Goal: Task Accomplishment & Management: Complete application form

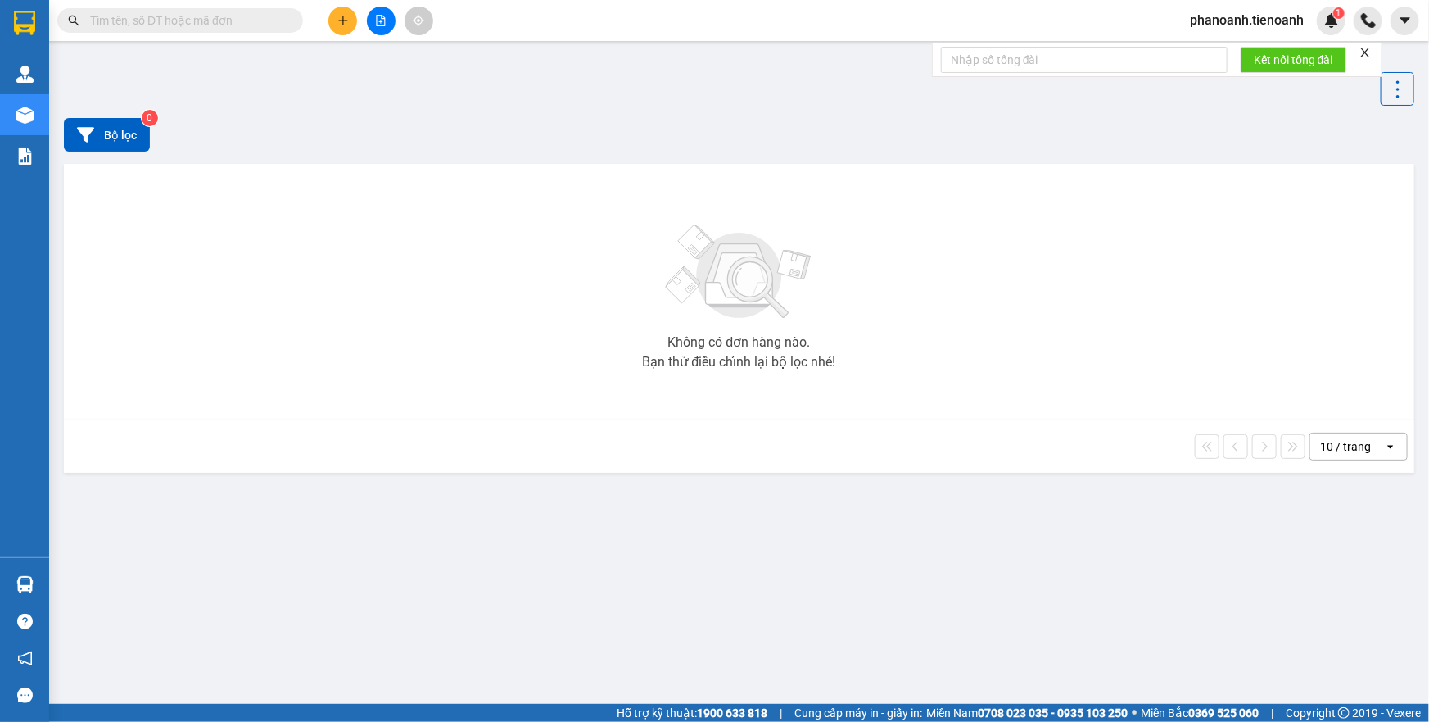
click at [1237, 25] on span "phanoanh.tienoanh" at bounding box center [1247, 20] width 140 height 20
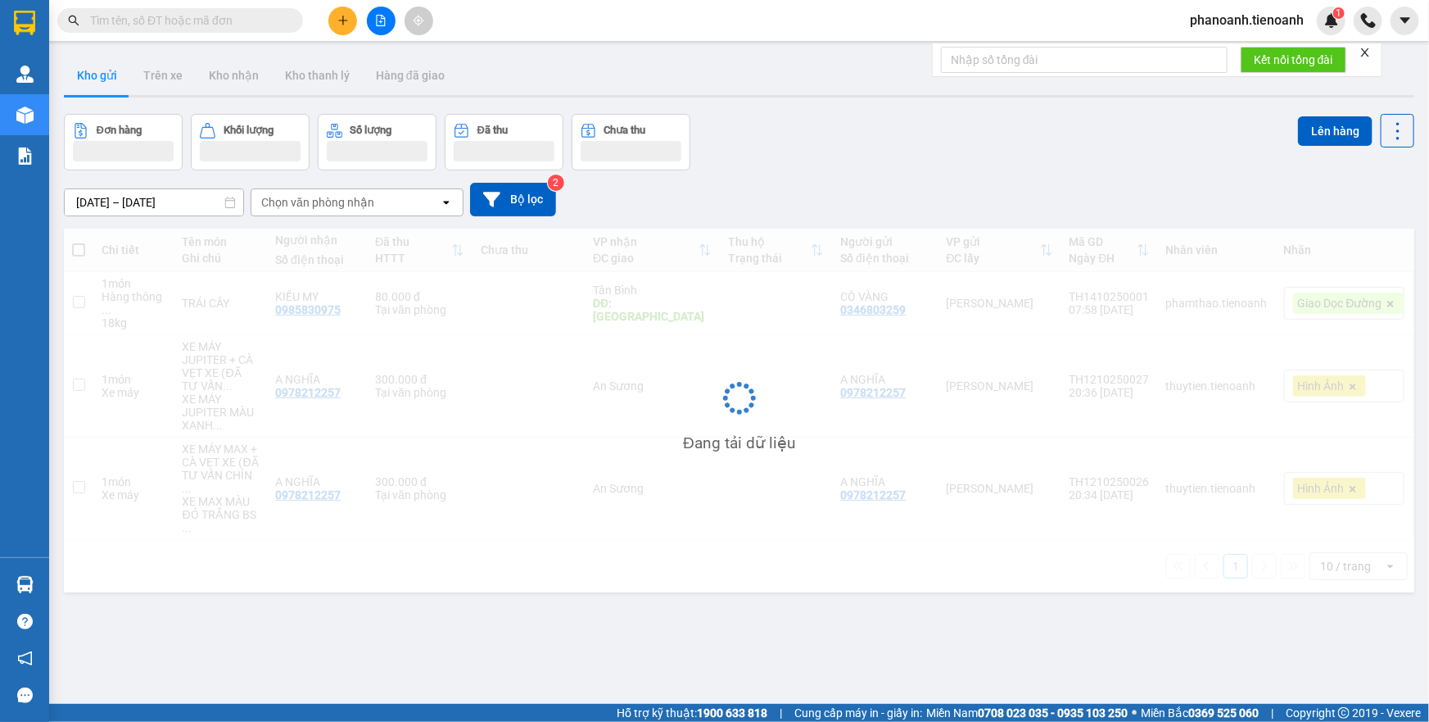
click at [232, 76] on button "Kho nhận" at bounding box center [234, 75] width 76 height 39
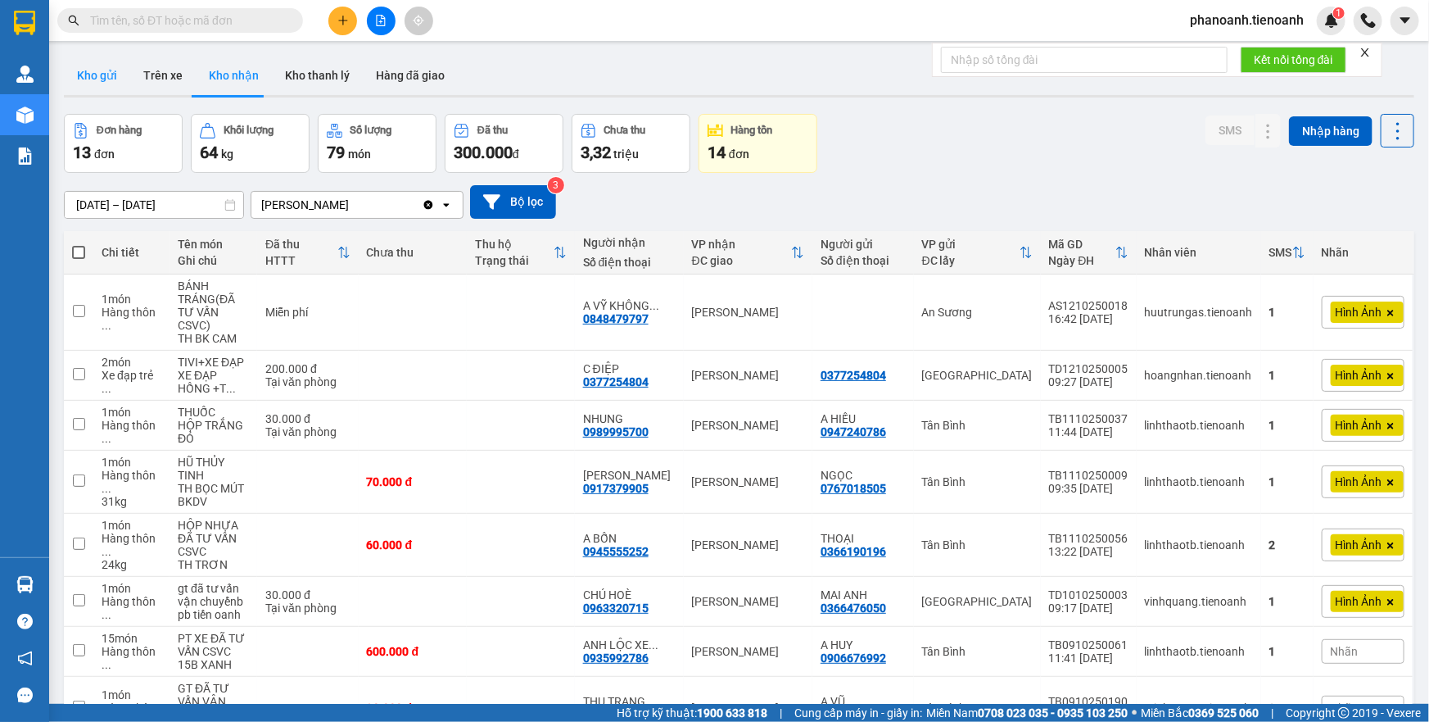
drag, startPoint x: 96, startPoint y: 79, endPoint x: 105, endPoint y: 73, distance: 10.7
click at [105, 73] on button "Kho gửi" at bounding box center [97, 75] width 66 height 39
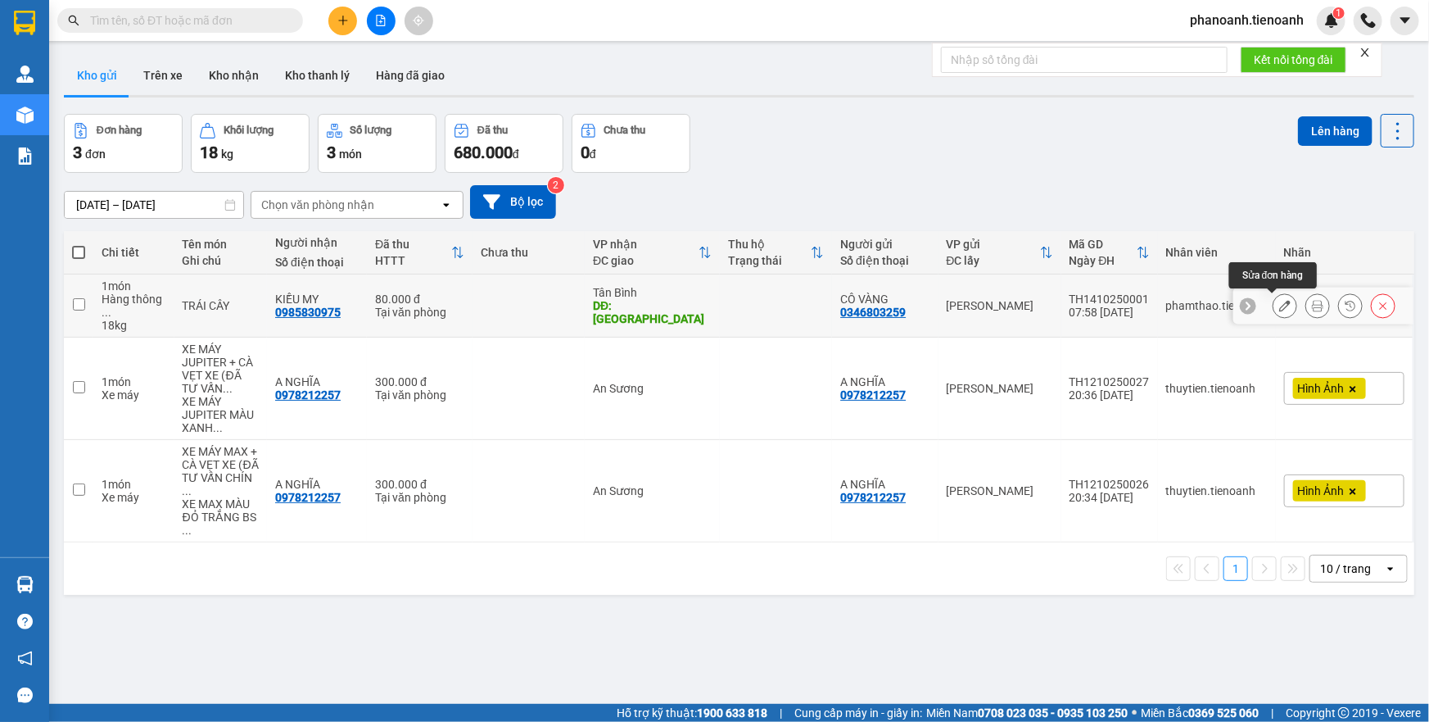
click at [1279, 309] on icon at bounding box center [1284, 305] width 11 height 11
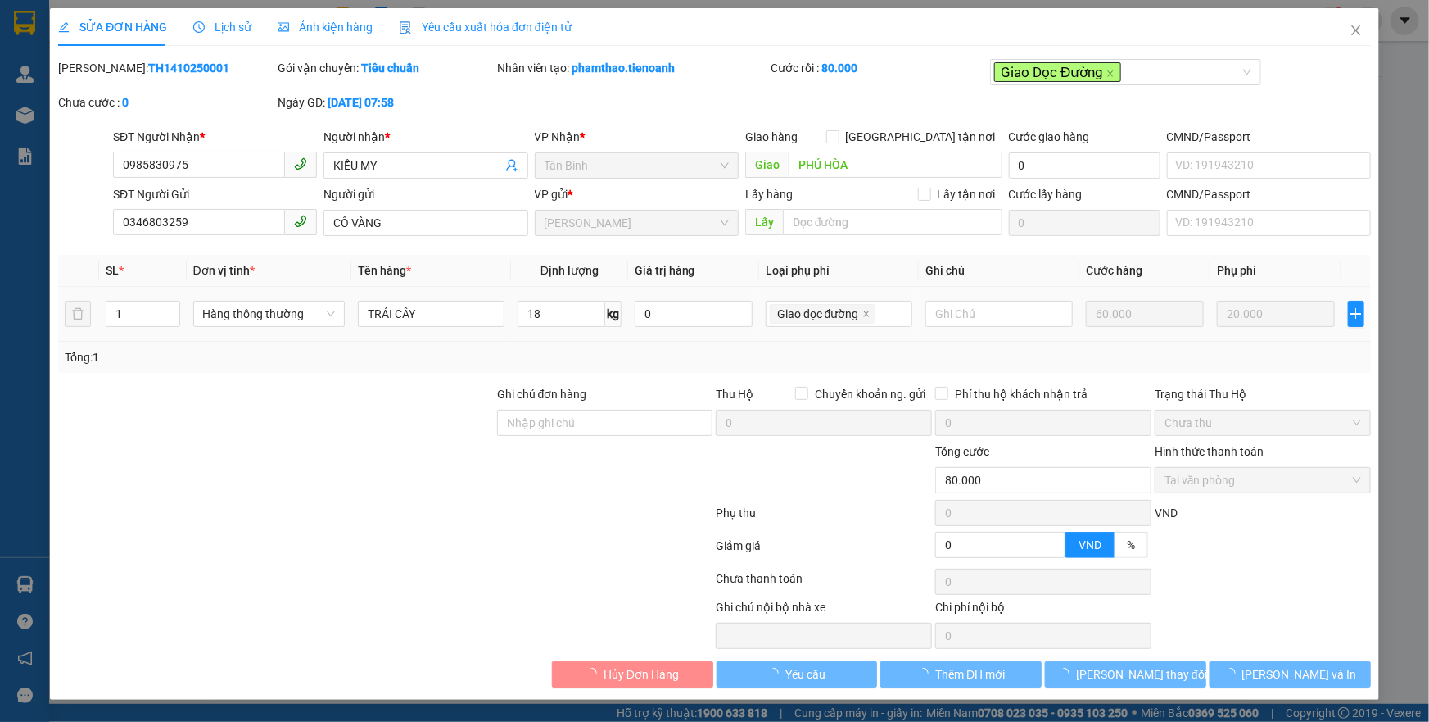
type input "0985830975"
type input "KIỀU MY"
type input "PHÚ HÒA"
type input "0346803259"
type input "CÔ VÀNG"
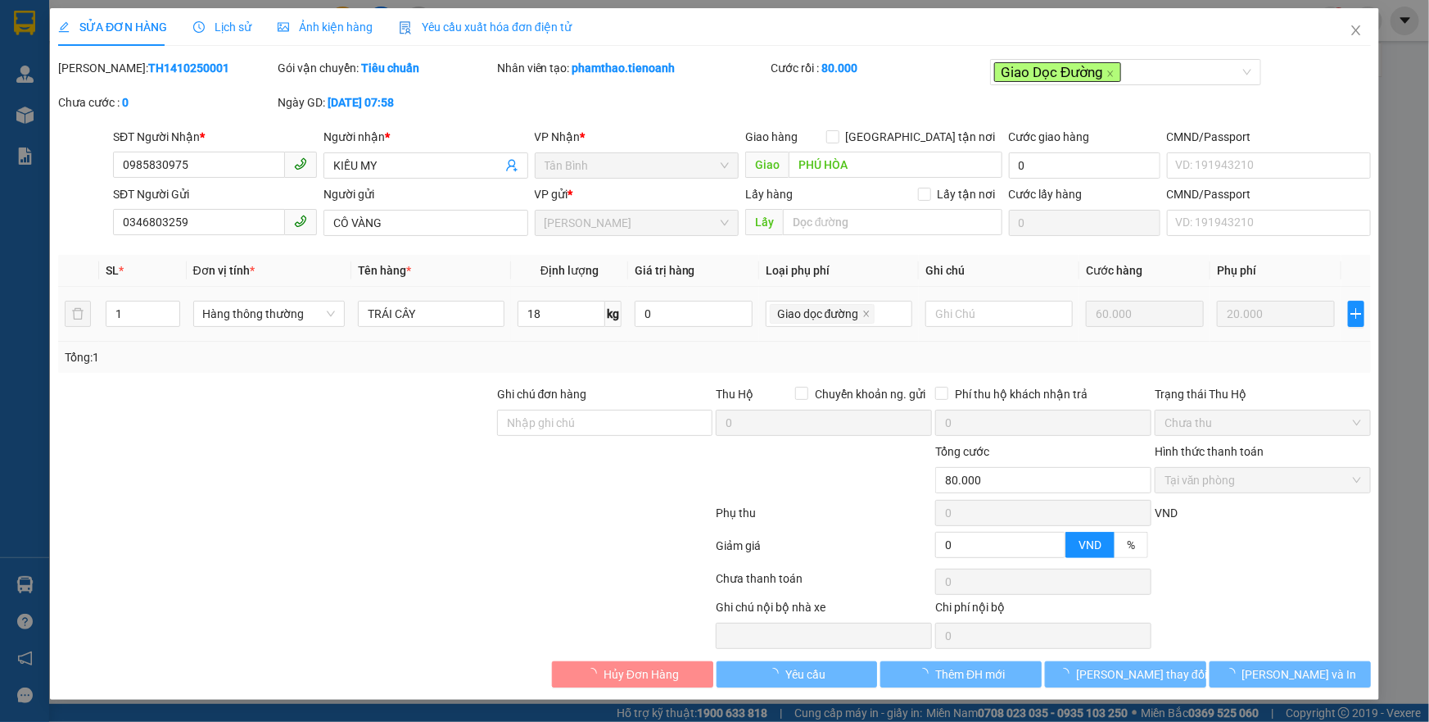
type input "0"
type input "80.000"
click at [1130, 324] on input "60.000" at bounding box center [1145, 314] width 118 height 26
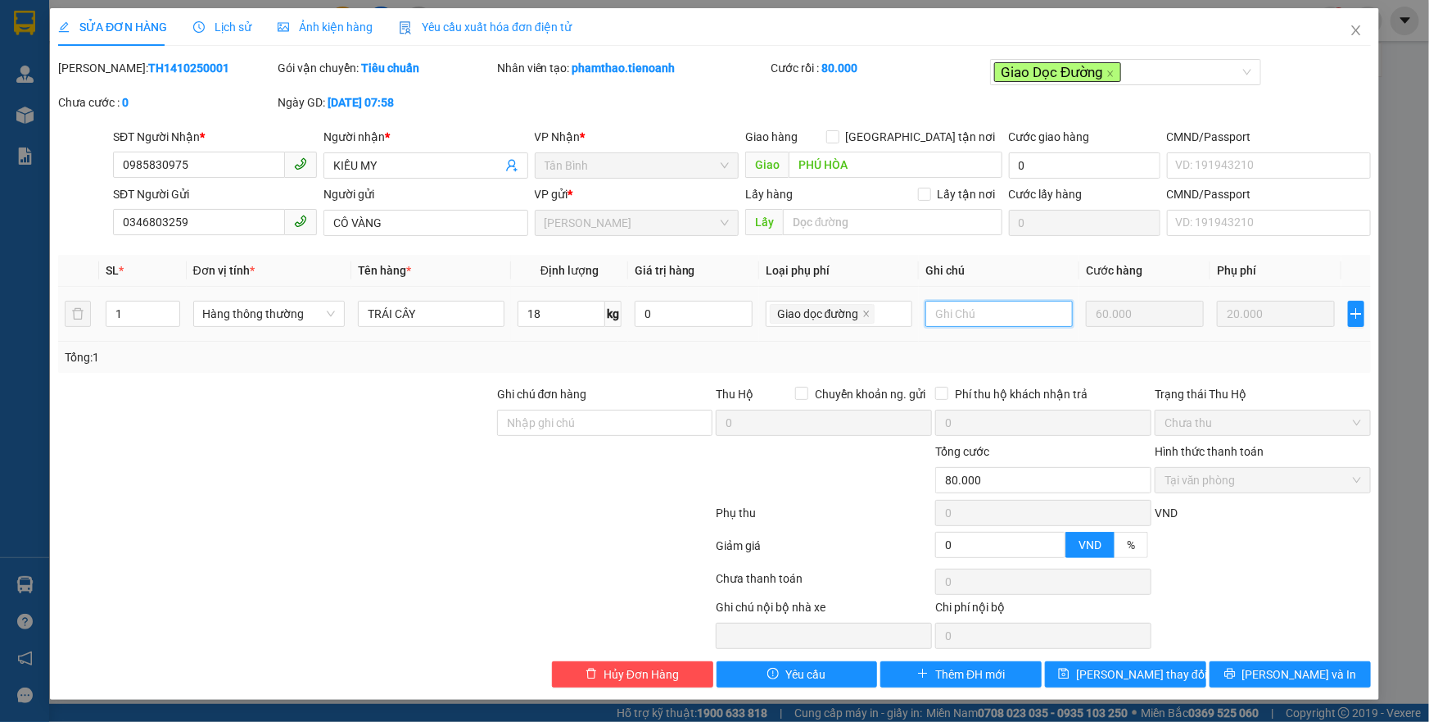
click at [989, 322] on input "text" at bounding box center [999, 314] width 147 height 26
type input "bao xanh"
click at [1137, 668] on span "Lưu thay đổi" at bounding box center [1141, 674] width 131 height 18
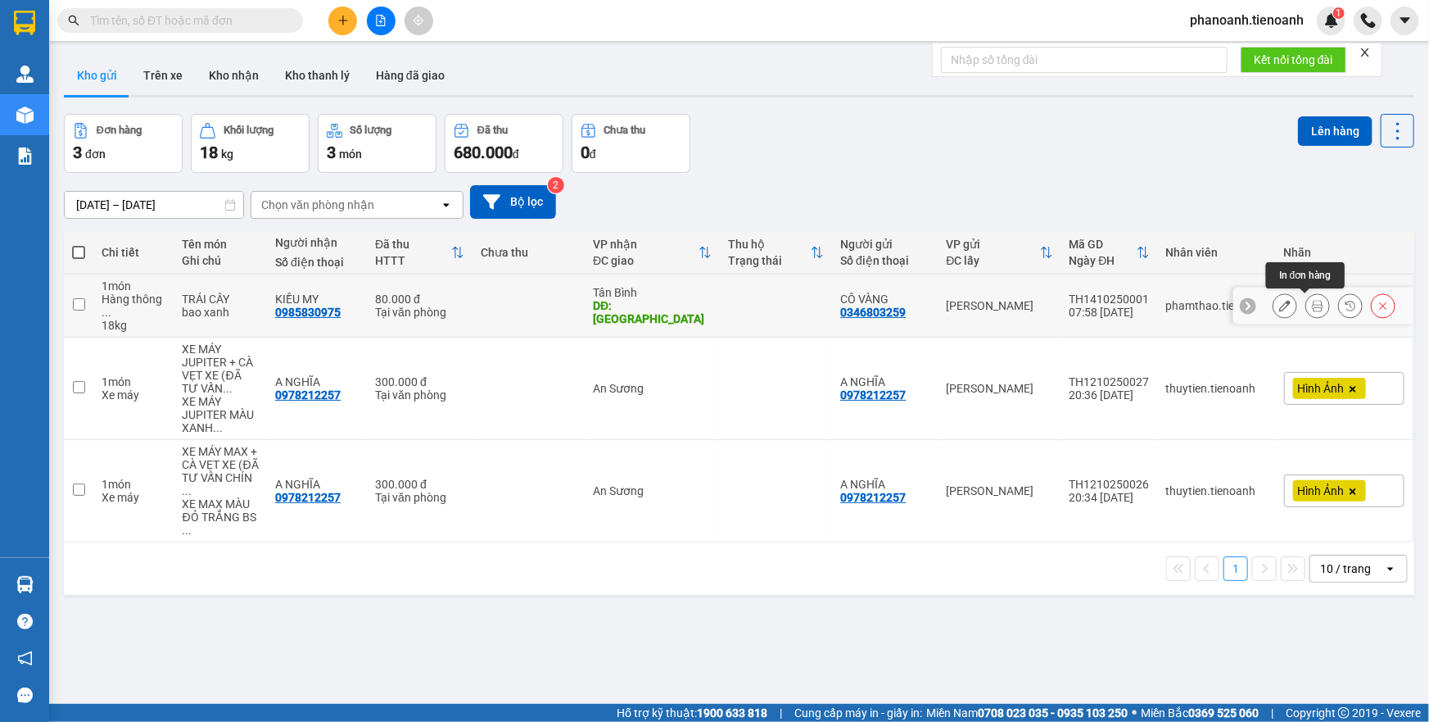
click at [1312, 305] on icon at bounding box center [1317, 305] width 11 height 11
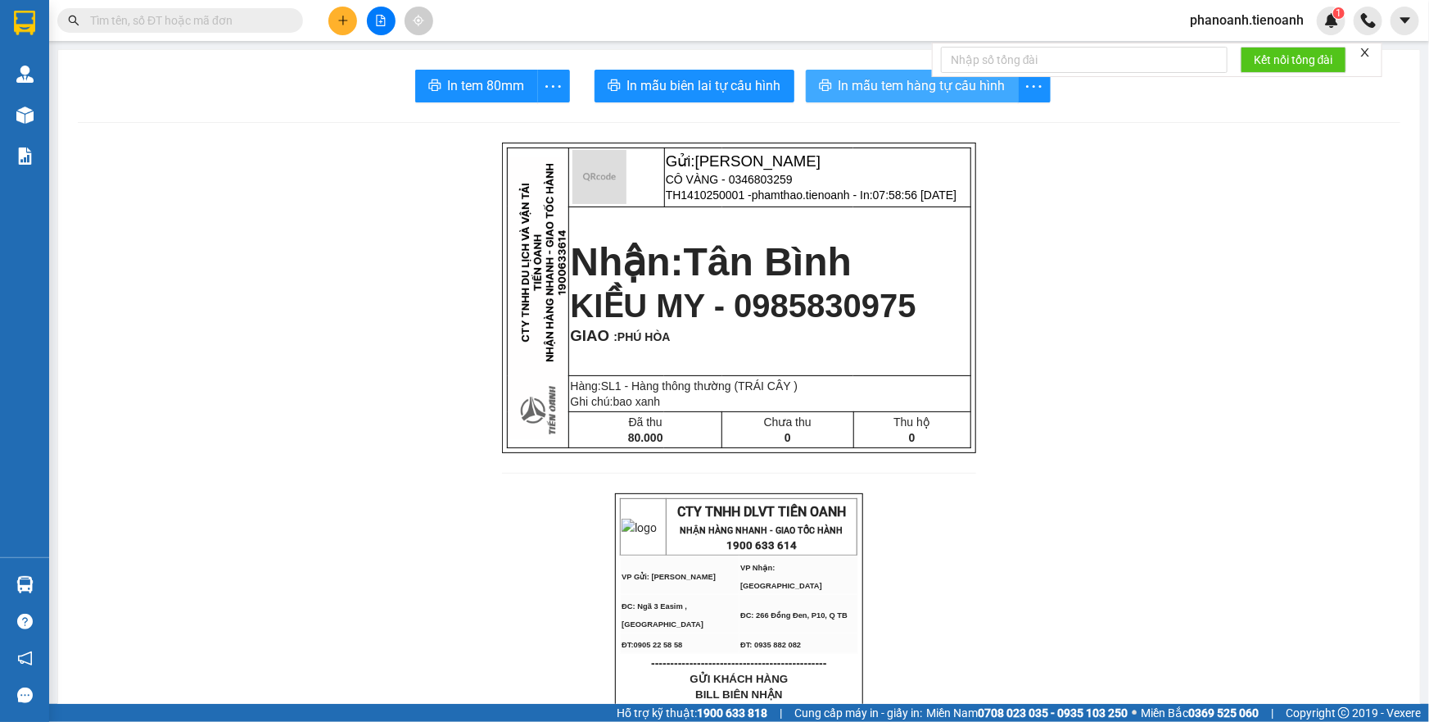
click at [862, 79] on span "In mẫu tem hàng tự cấu hình" at bounding box center [922, 85] width 167 height 20
click at [1257, 24] on span "phanoanh.tienoanh" at bounding box center [1247, 20] width 140 height 20
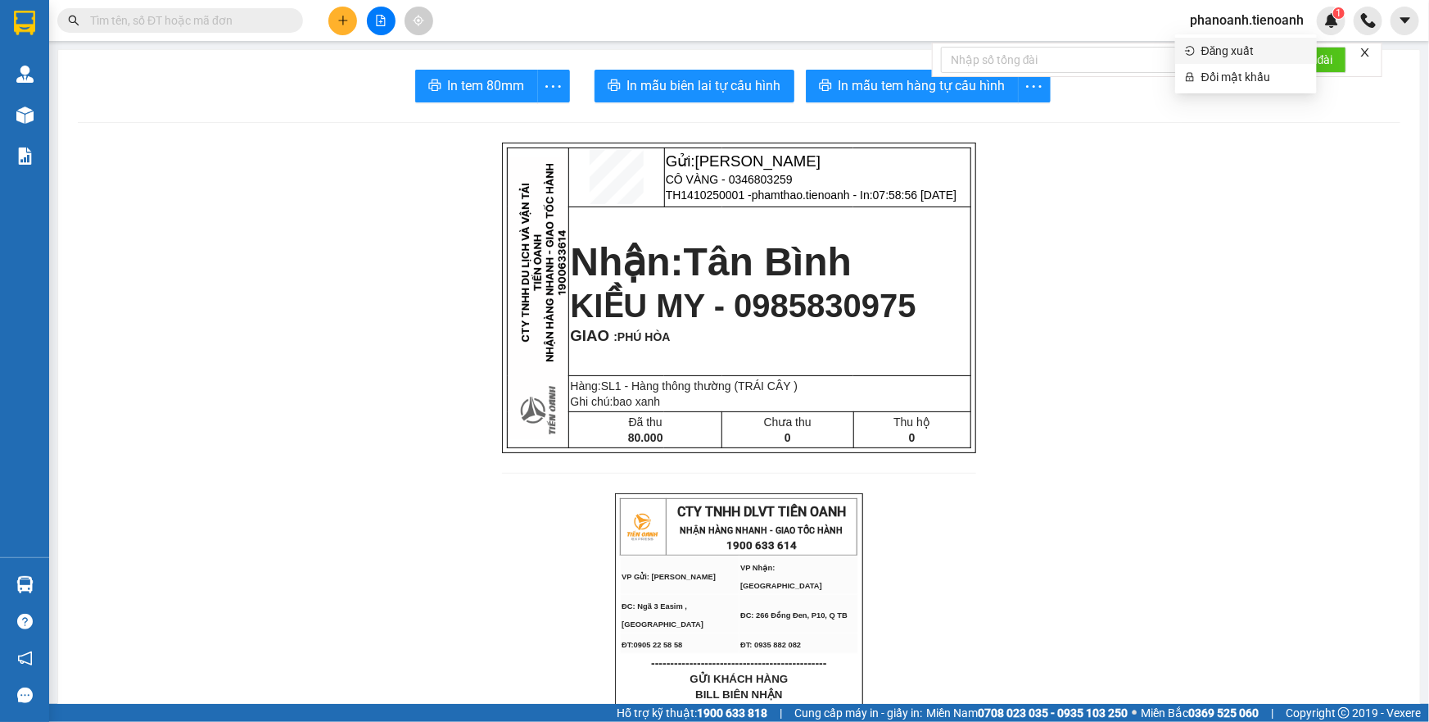
click at [1244, 57] on span "Đăng xuất" at bounding box center [1255, 51] width 106 height 18
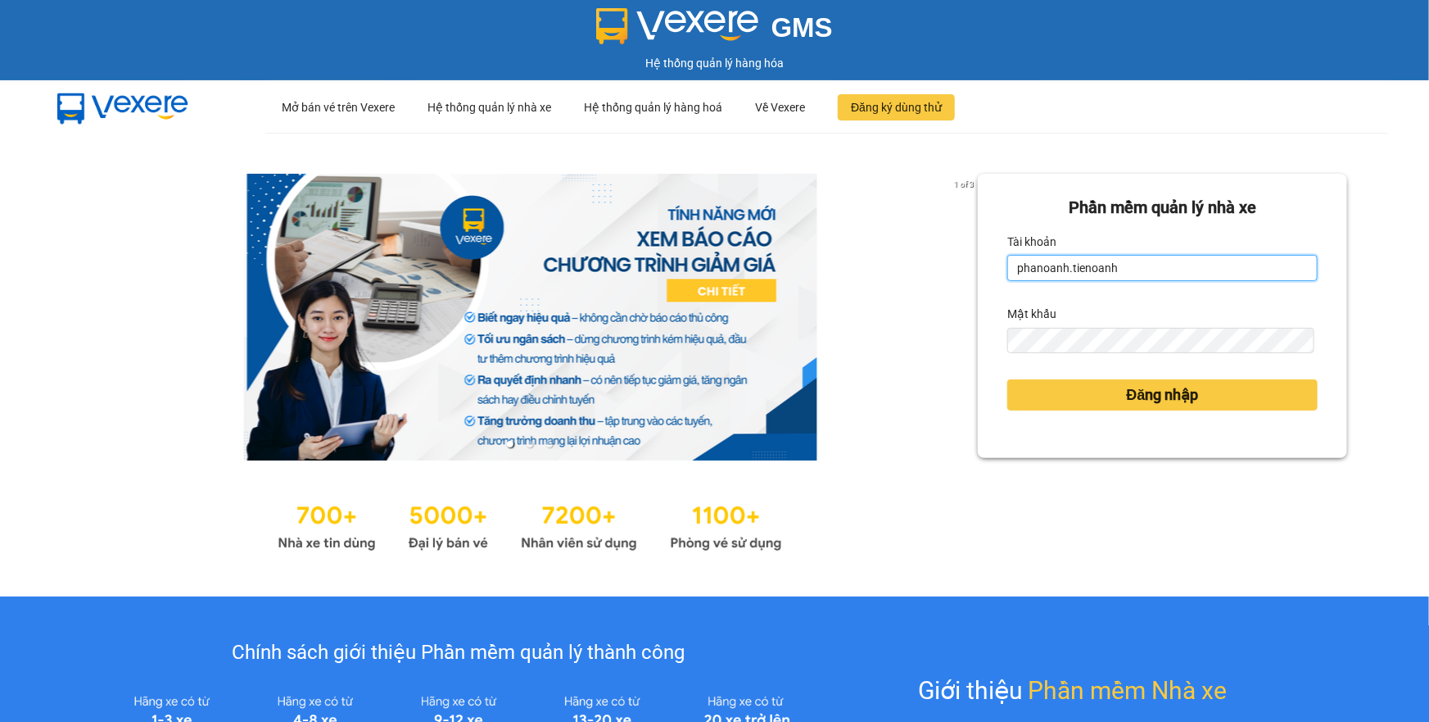
click at [1093, 276] on input "phanoanh.tienoanh" at bounding box center [1162, 268] width 310 height 26
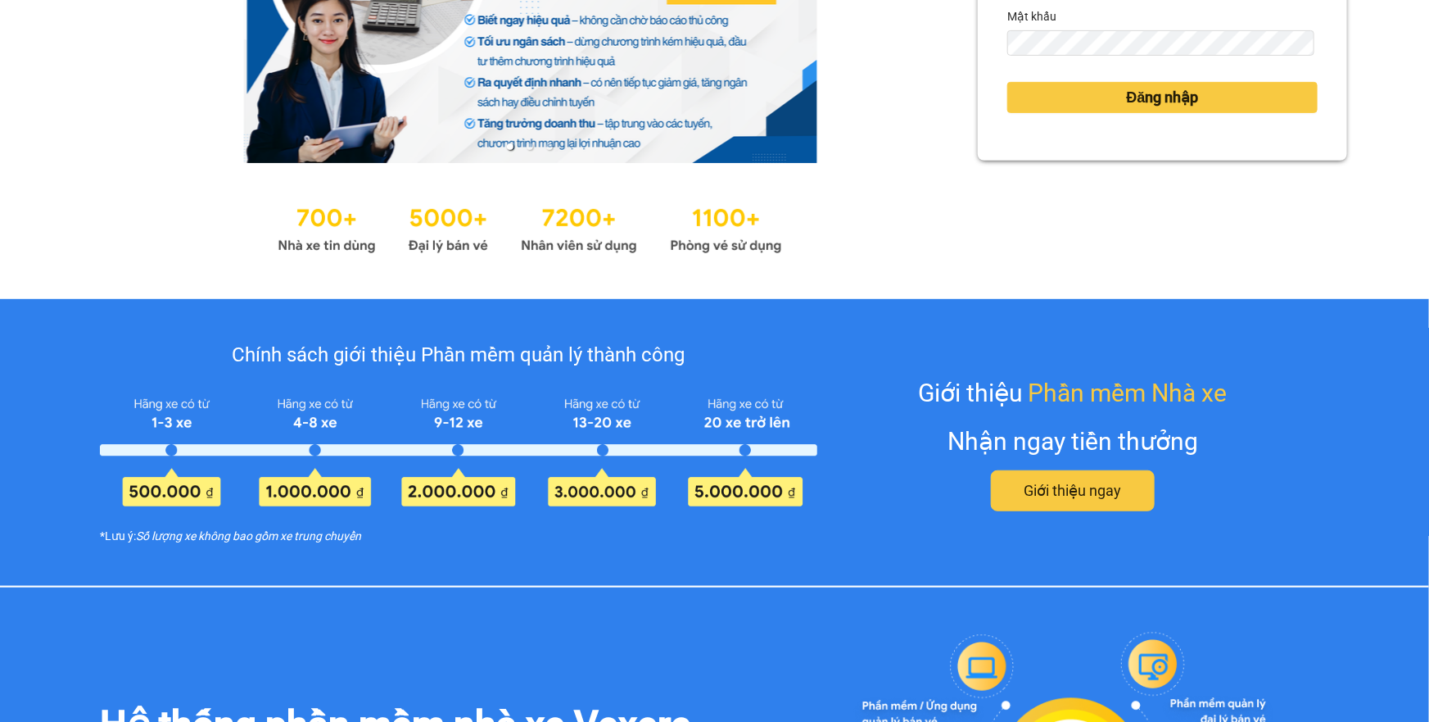
scroll to position [595, 0]
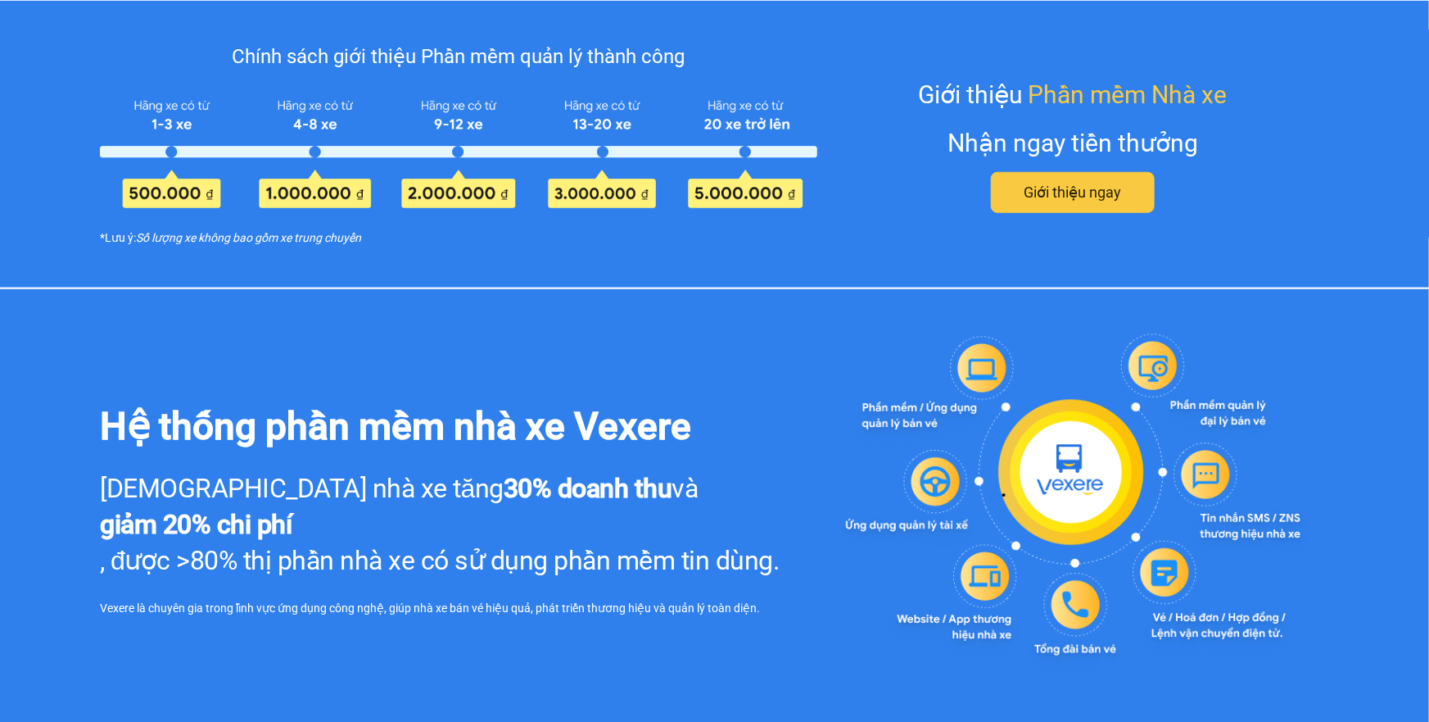
type input "thuyduyen.tienoanh"
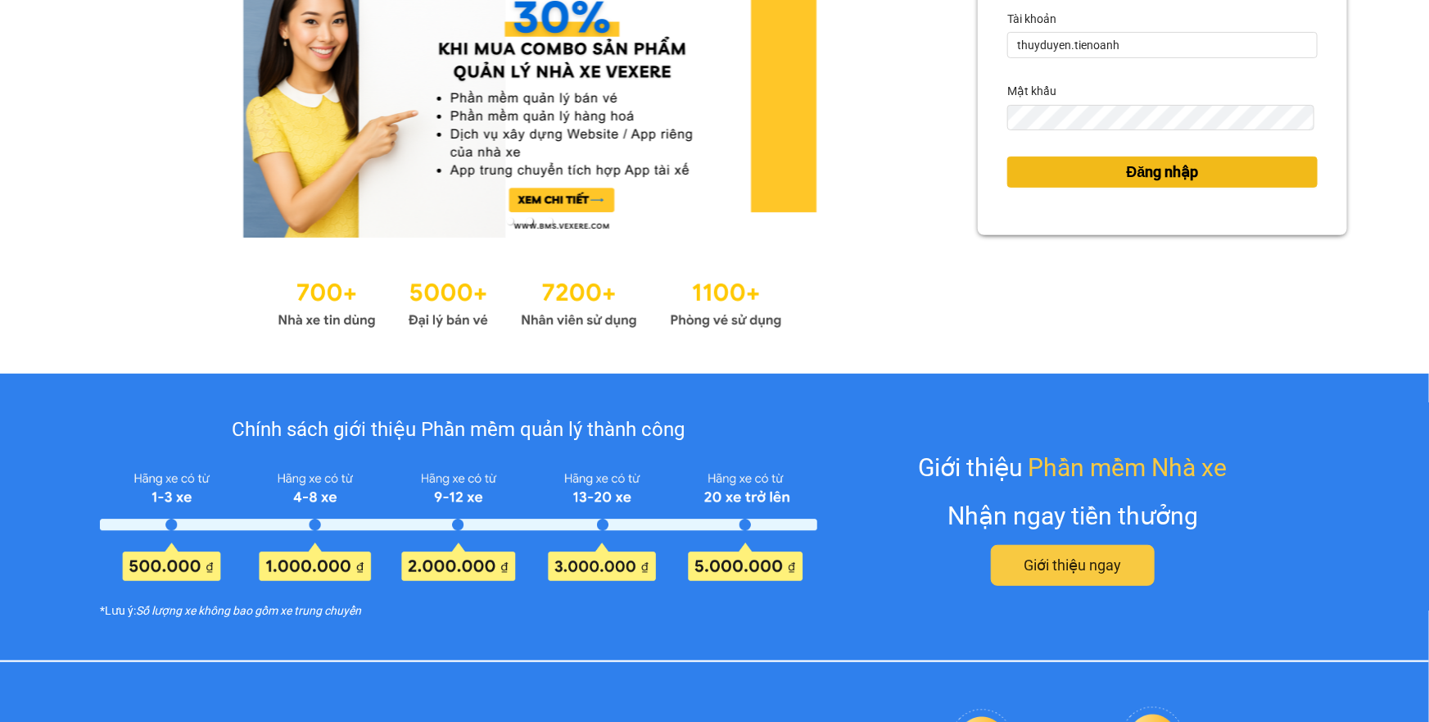
scroll to position [148, 0]
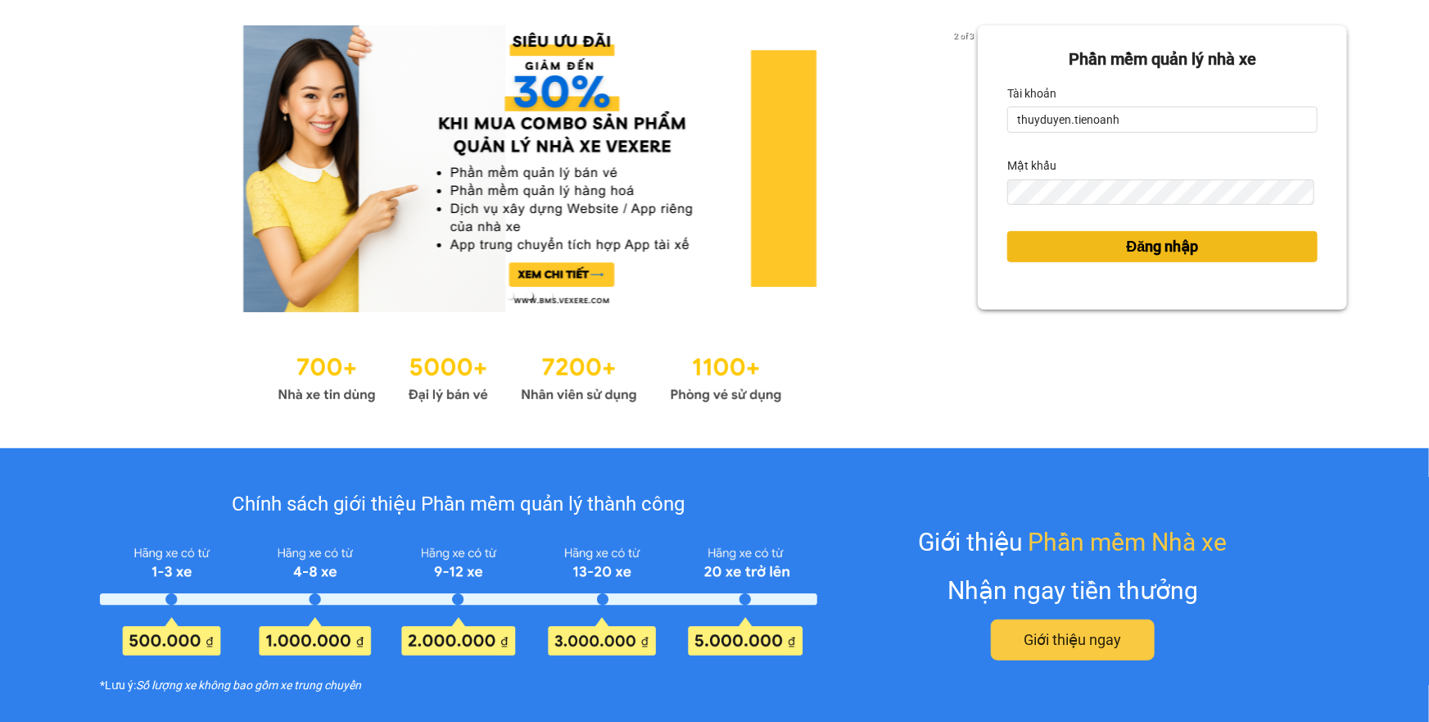
click at [1092, 241] on button "Đăng nhập" at bounding box center [1162, 246] width 310 height 31
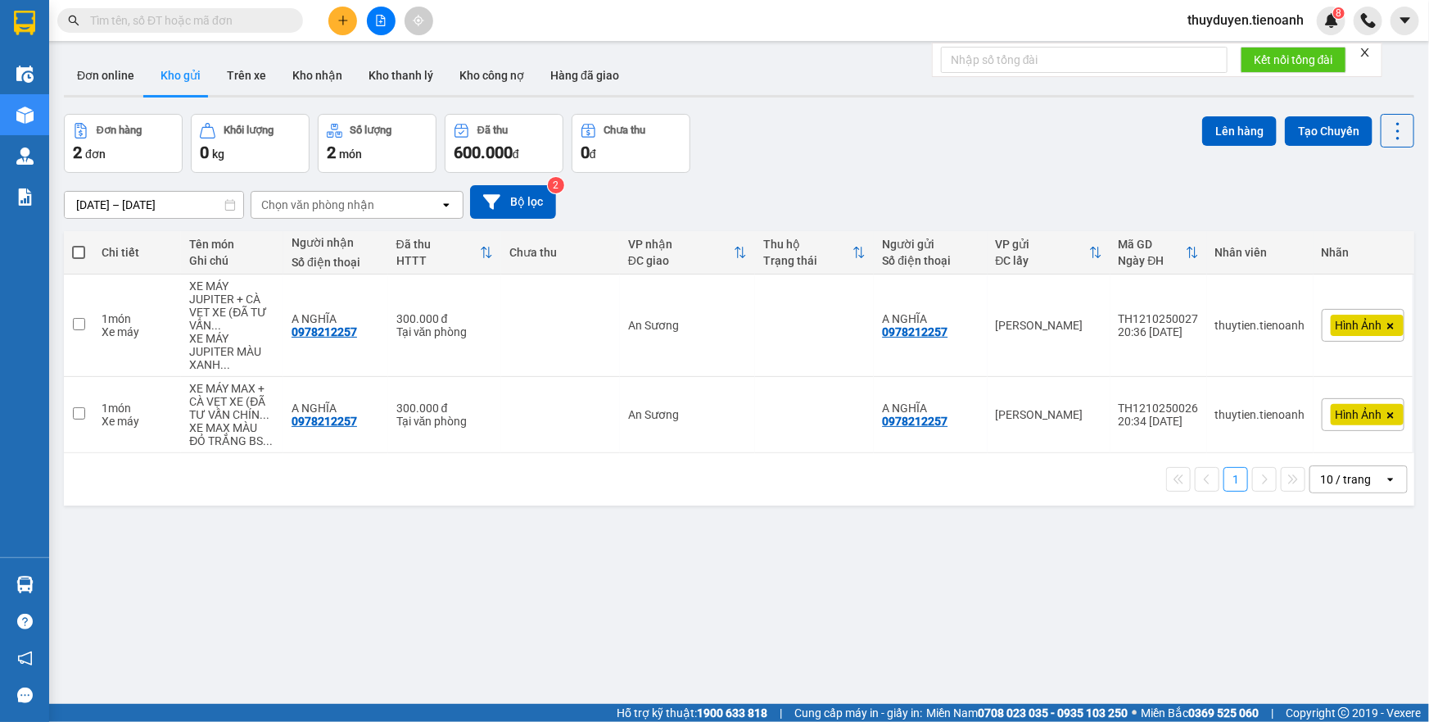
click at [337, 25] on icon "plus" at bounding box center [342, 20] width 11 height 11
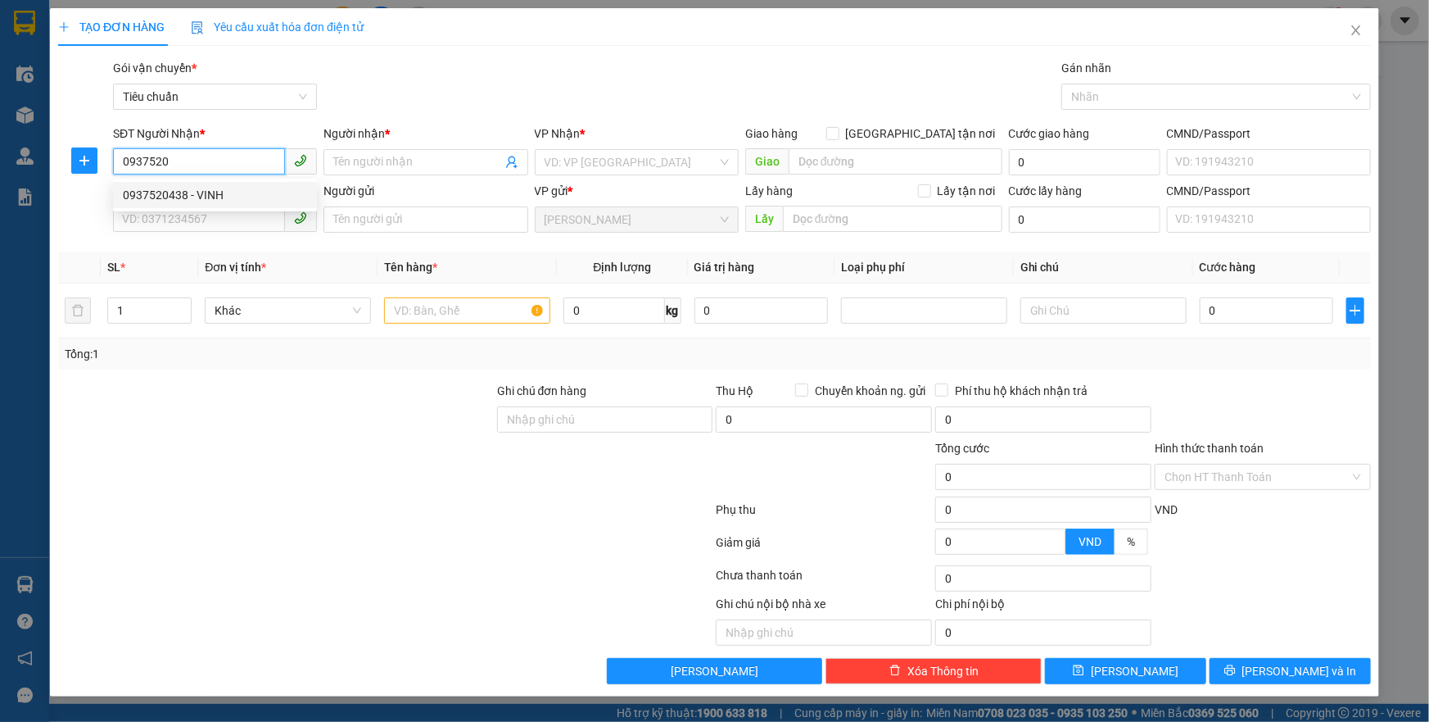
click at [161, 197] on div "0937520438 - VINH" at bounding box center [215, 195] width 184 height 18
type input "0937520438"
type input "VINH"
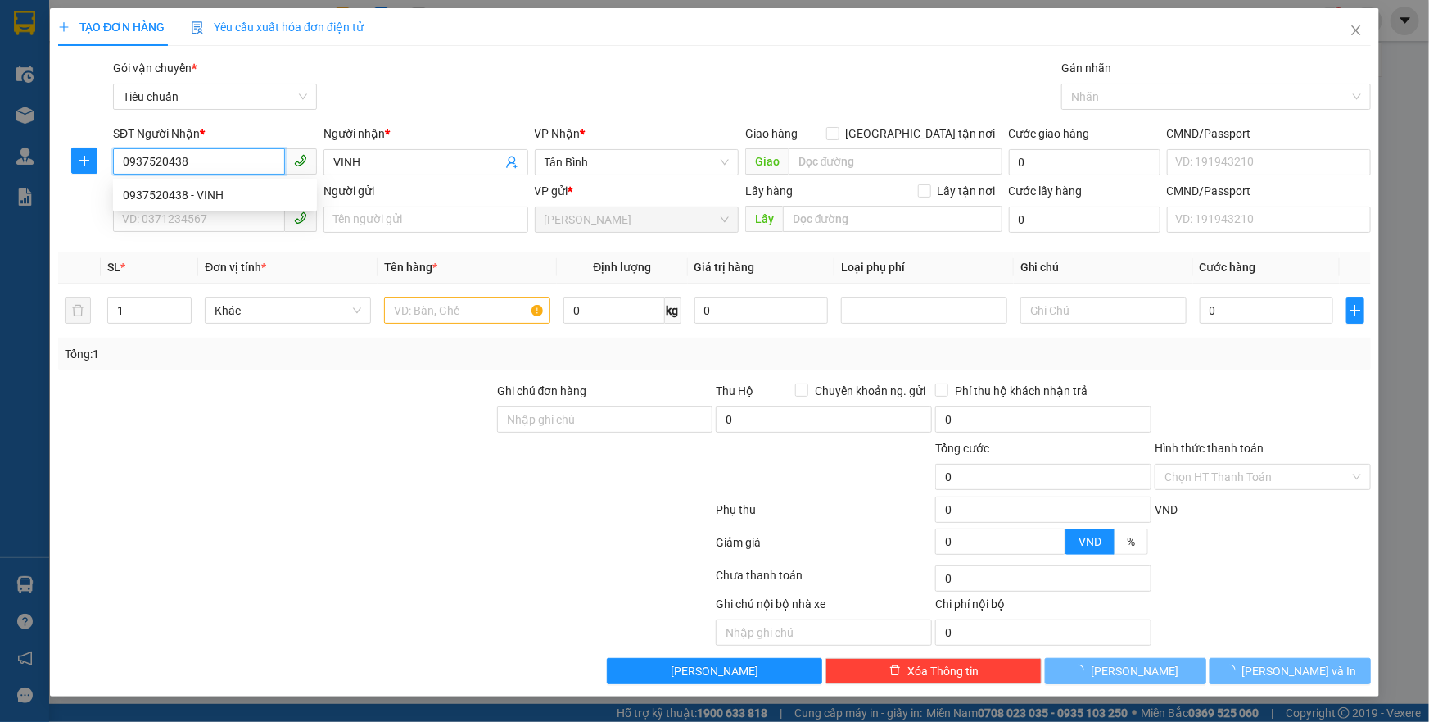
type input "50.000"
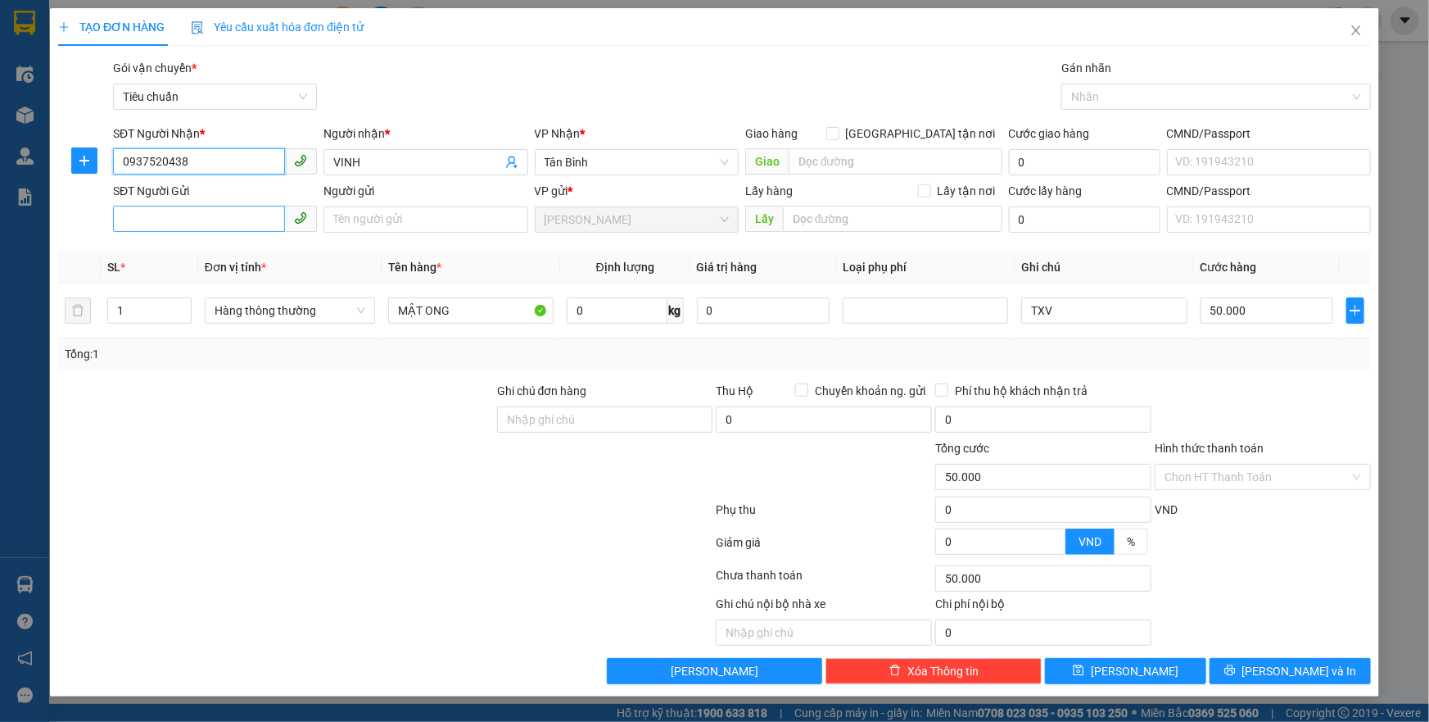
type input "0937520438"
click at [253, 221] on input "SĐT Người Gửi" at bounding box center [199, 219] width 172 height 26
click at [232, 248] on div "0947745647 - A LỢI" at bounding box center [215, 252] width 184 height 18
type input "0947745647"
type input "A LỢI"
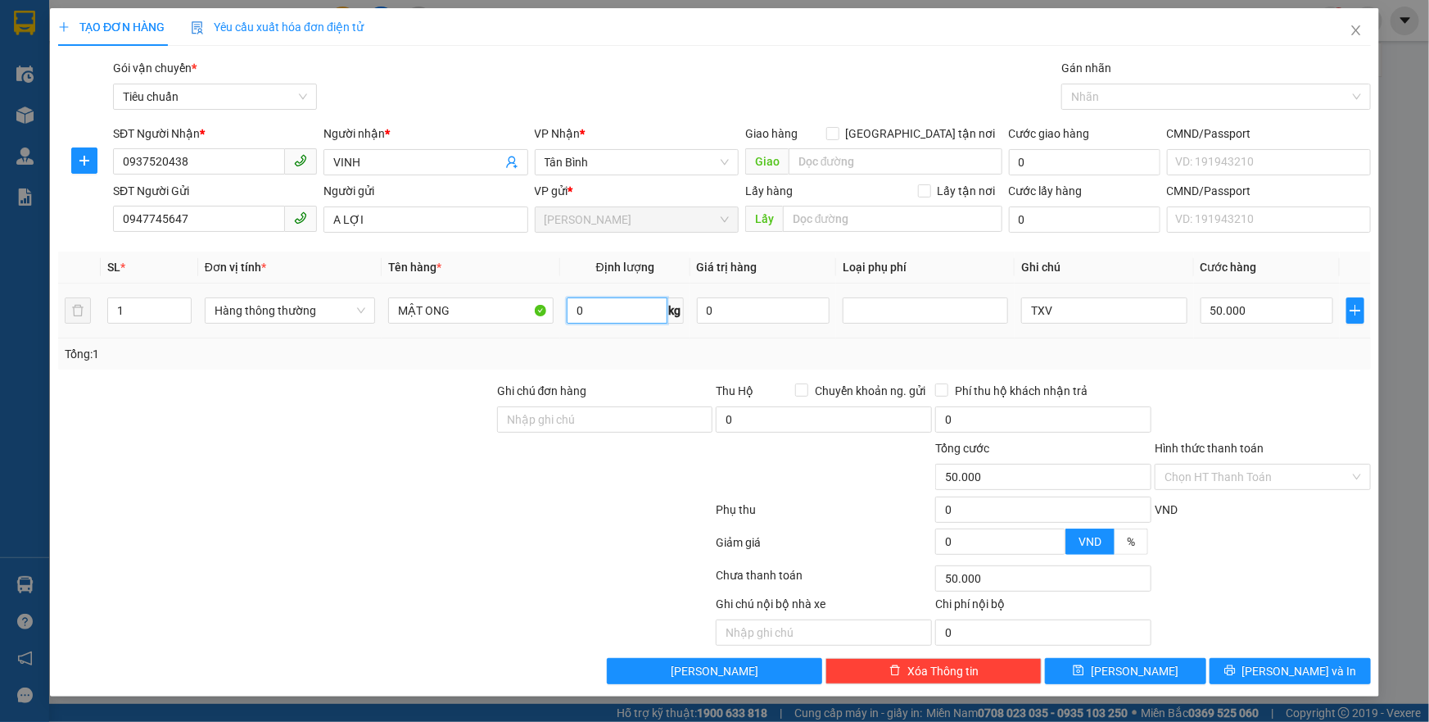
click at [579, 315] on input "0" at bounding box center [617, 310] width 101 height 26
type input "17"
click at [631, 377] on div "Transit Pickup Surcharge Ids Transit Deliver Surcharge Ids Transit Deliver Surc…" at bounding box center [714, 371] width 1313 height 625
type input "55.000"
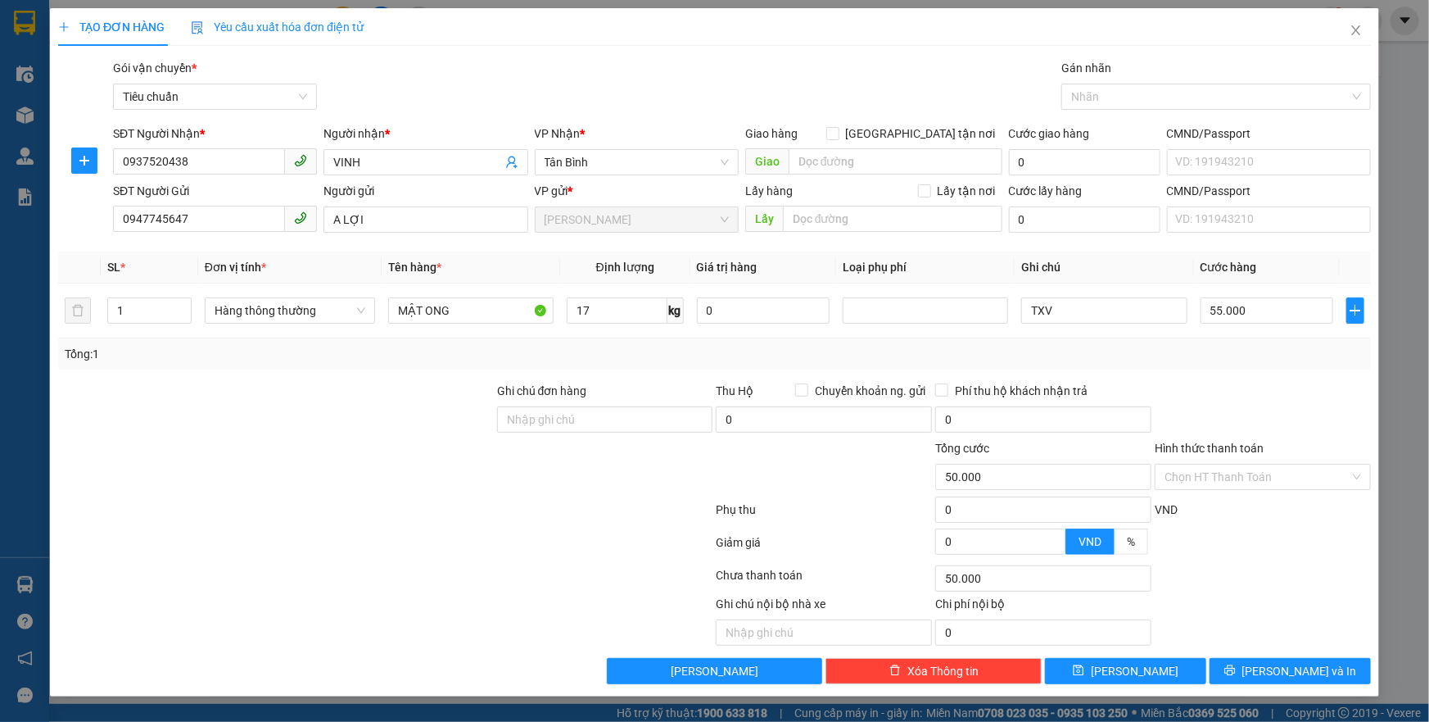
type input "55.000"
click at [1263, 308] on input "55.000" at bounding box center [1268, 310] width 134 height 26
type input "6"
type input "60"
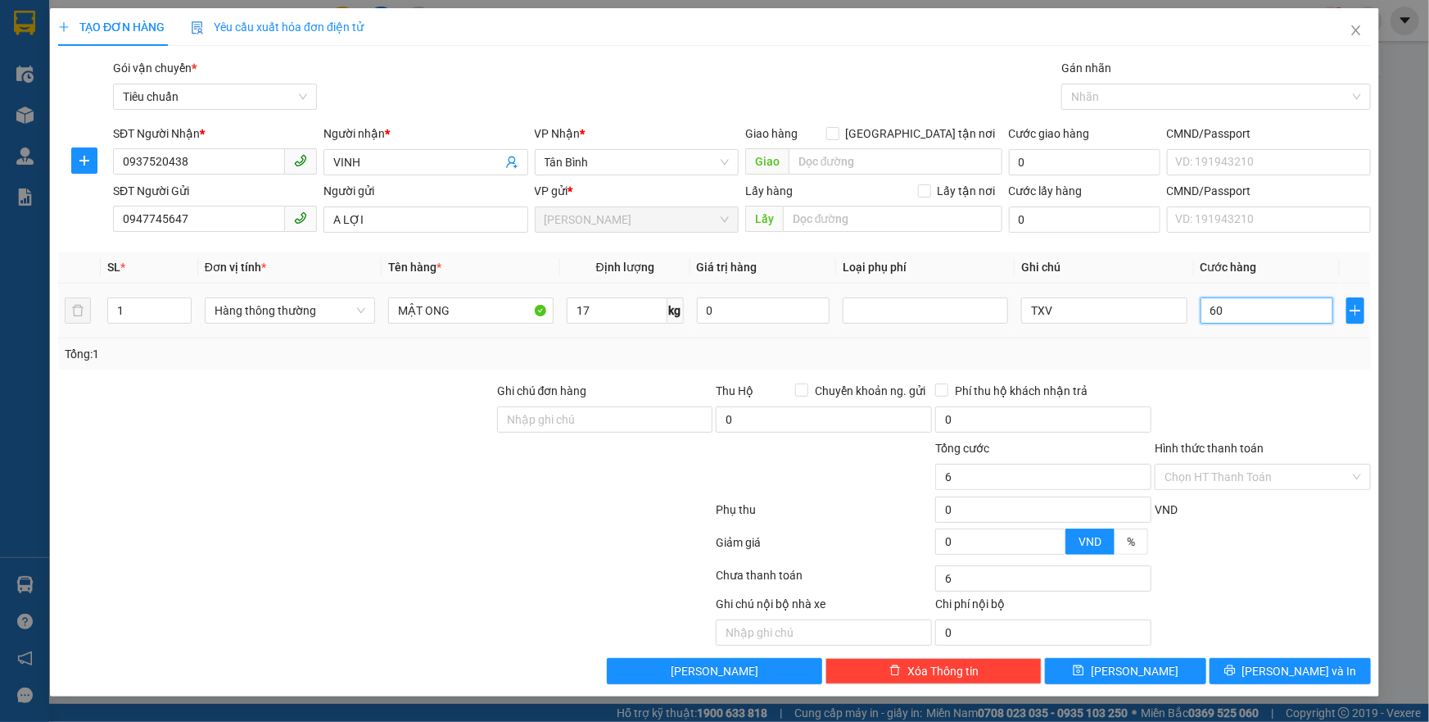
type input "60"
type input "60.000"
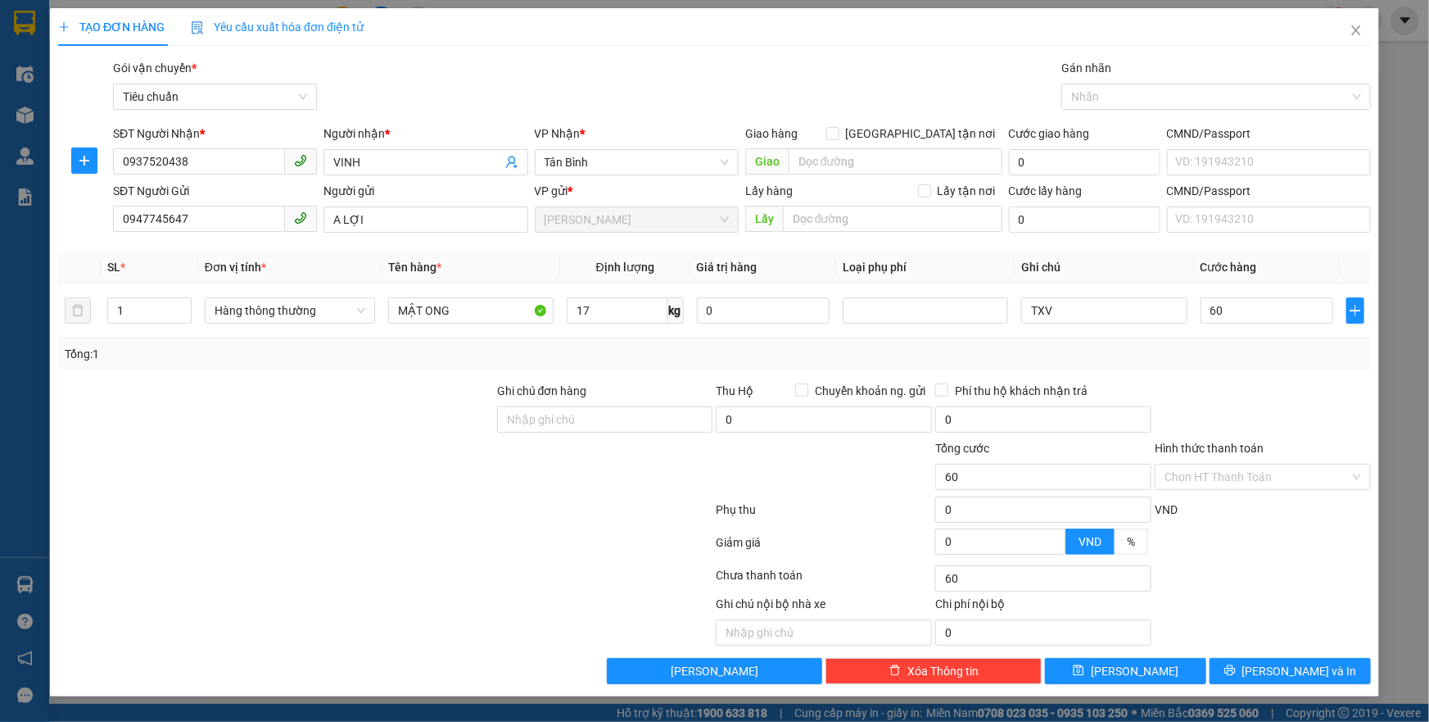
type input "60.000"
click at [1286, 404] on div at bounding box center [1263, 410] width 220 height 57
click at [1270, 483] on input "Hình thức thanh toán" at bounding box center [1257, 476] width 185 height 25
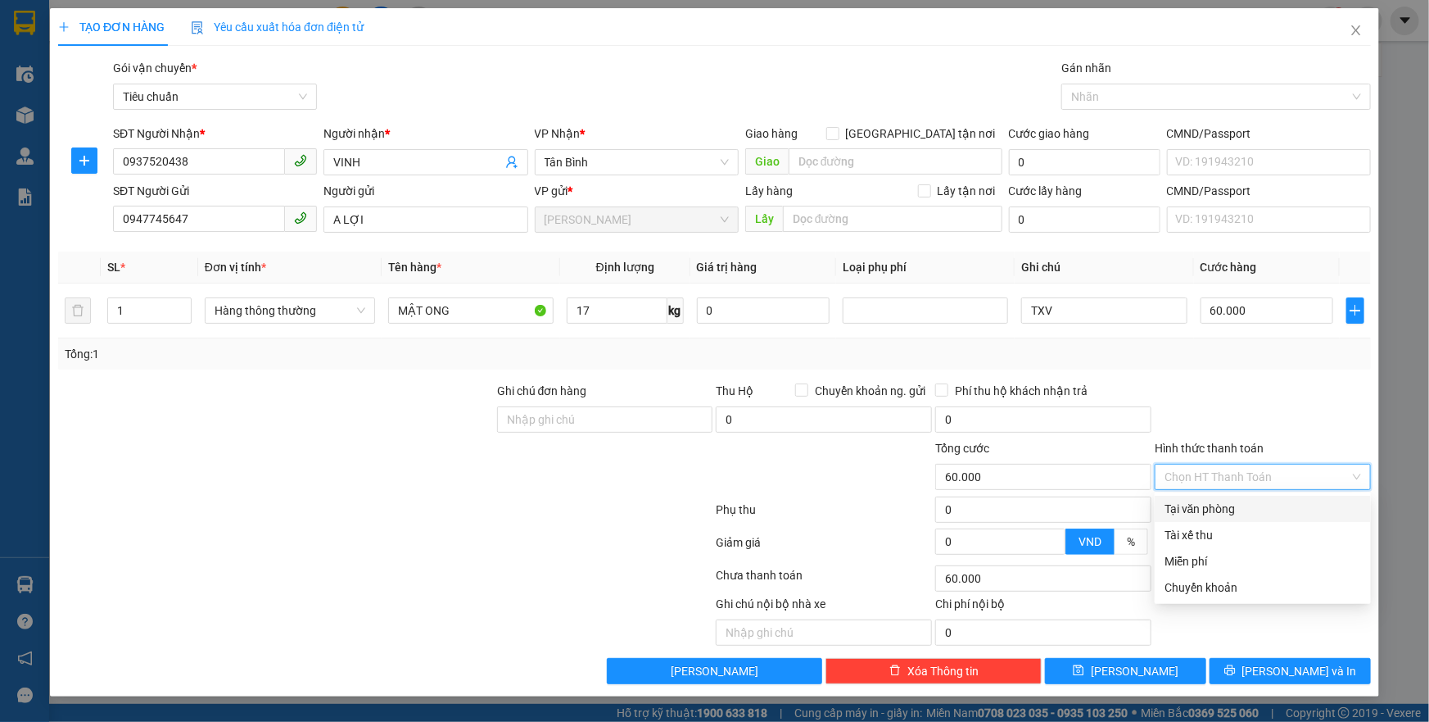
click at [1263, 502] on div "Tại văn phòng" at bounding box center [1263, 509] width 197 height 18
type input "0"
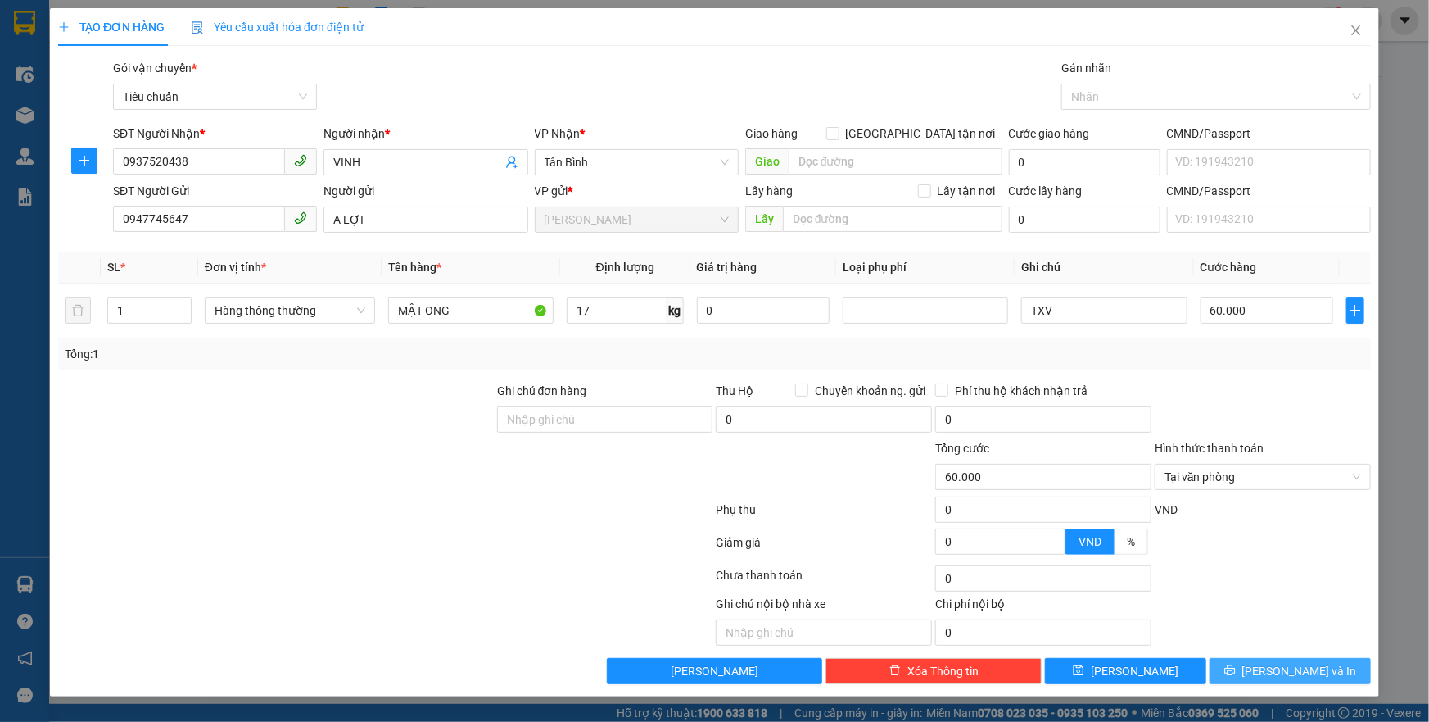
click at [1277, 675] on span "Lưu và In" at bounding box center [1300, 671] width 115 height 18
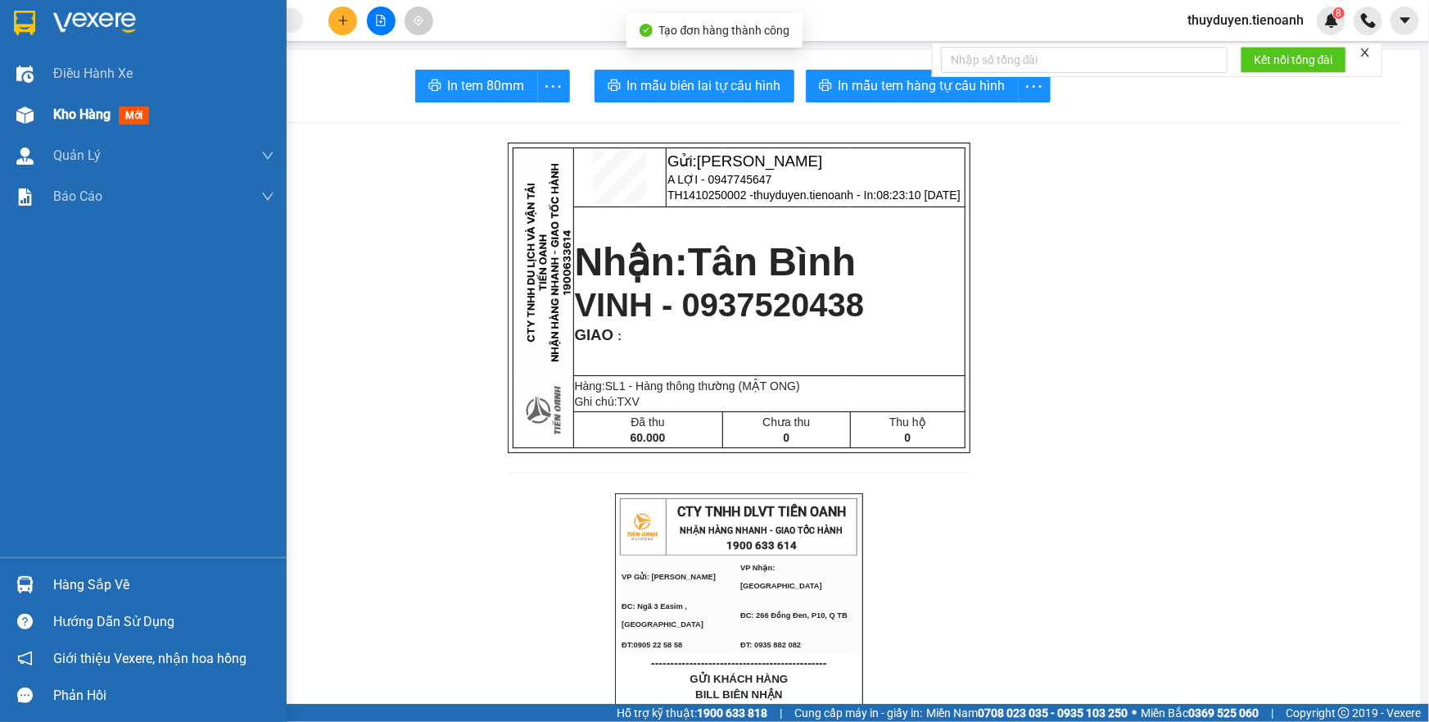
click at [46, 119] on div "Kho hàng mới" at bounding box center [143, 114] width 287 height 41
click at [66, 121] on span "Kho hàng" at bounding box center [81, 114] width 57 height 16
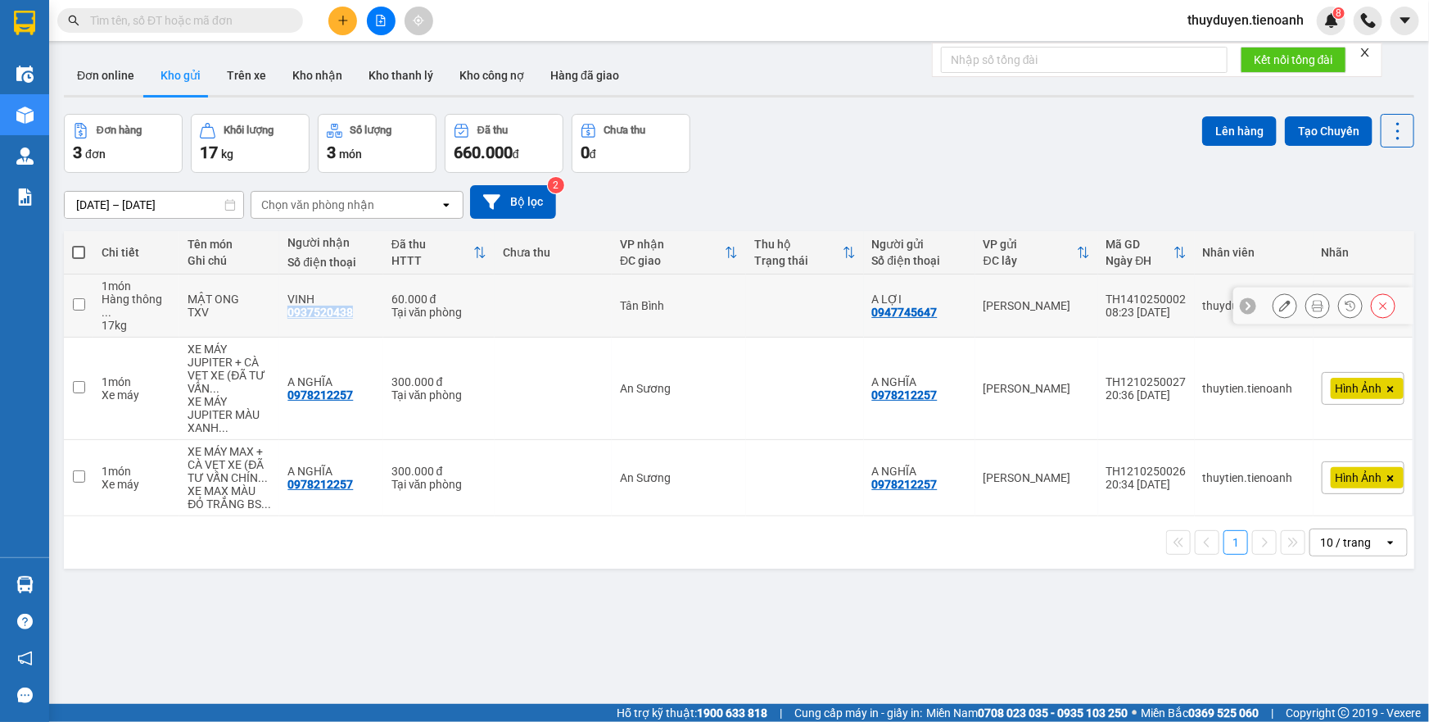
drag, startPoint x: 355, startPoint y: 306, endPoint x: 283, endPoint y: 306, distance: 72.9
click at [283, 306] on td "VINH 0937520438" at bounding box center [330, 305] width 103 height 63
checkbox input "true"
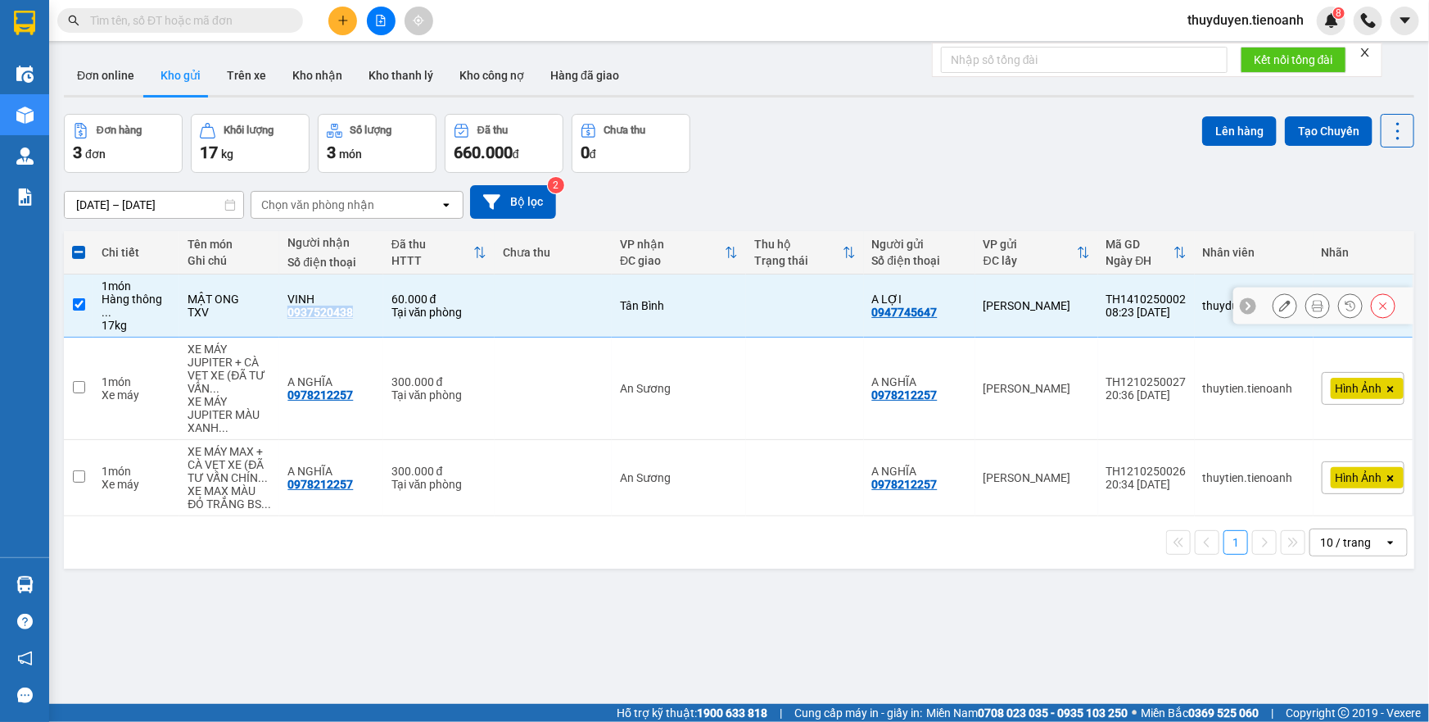
copy div "0937520438"
click at [333, 20] on button at bounding box center [342, 21] width 29 height 29
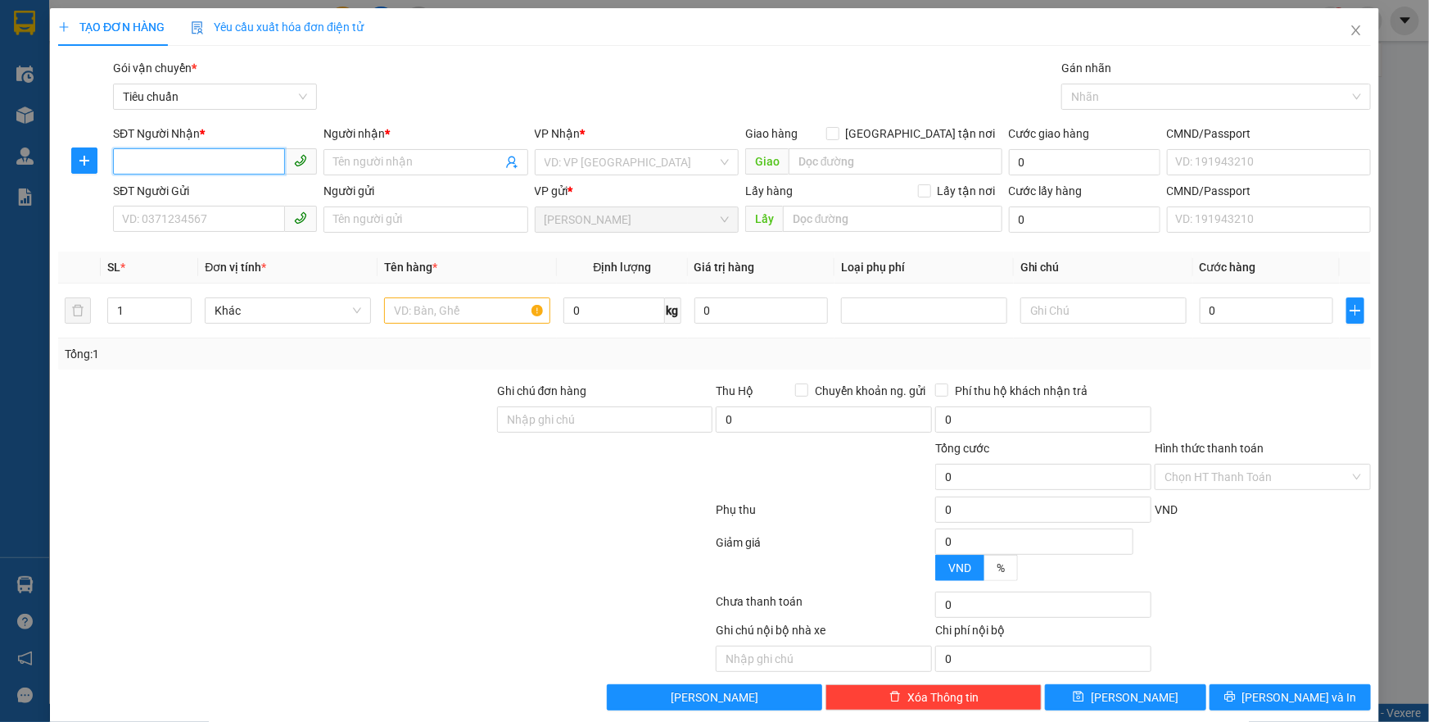
click at [135, 165] on input "SĐT Người Nhận *" at bounding box center [199, 161] width 172 height 26
paste input "0937520438"
type input "0937520438"
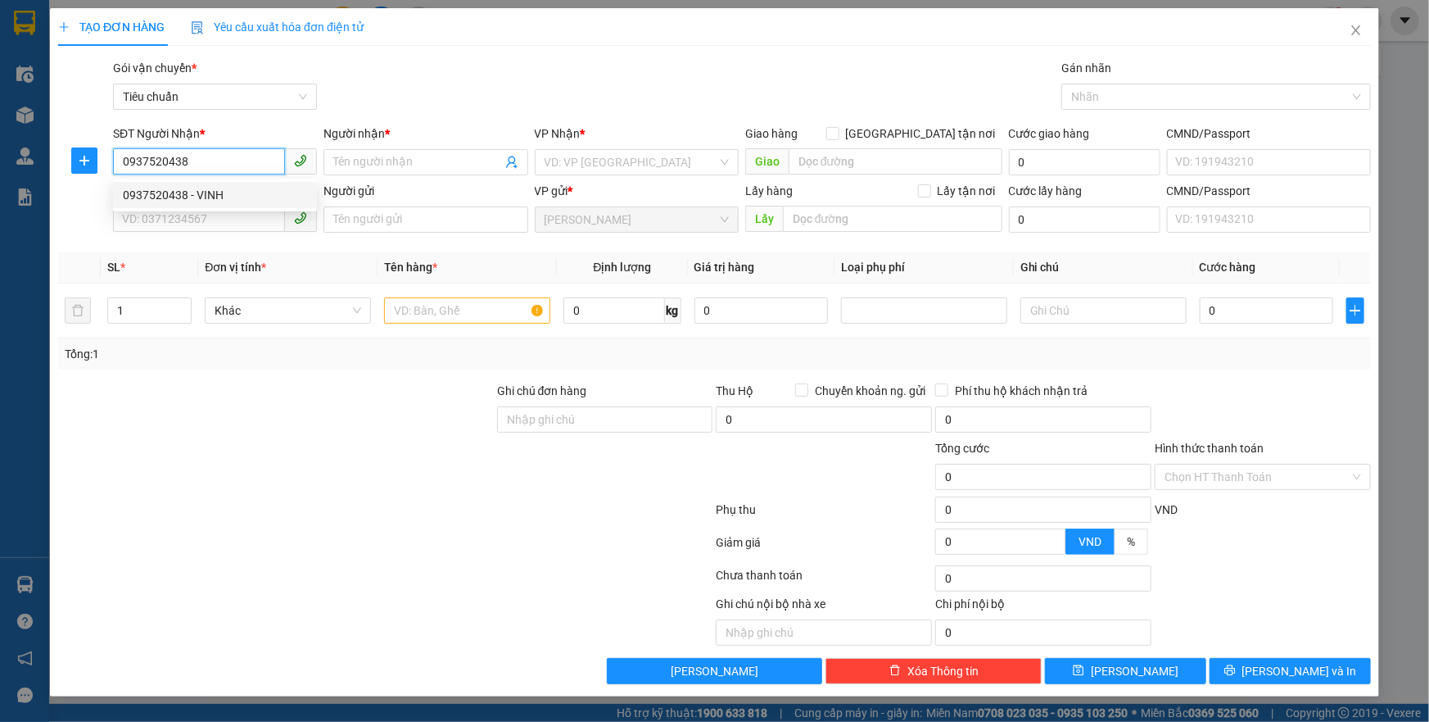
click at [243, 192] on div "0937520438 - VINH" at bounding box center [215, 195] width 184 height 18
type input "VINH"
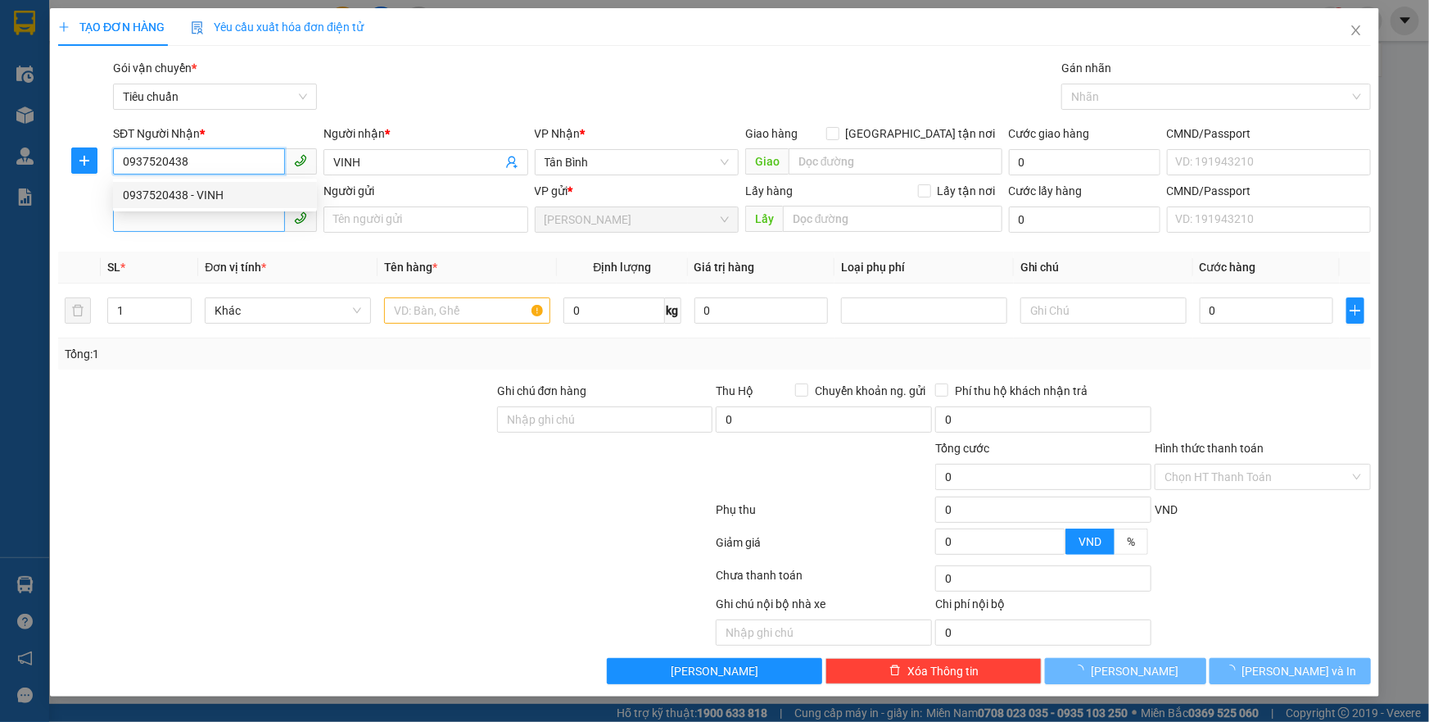
type input "60.000"
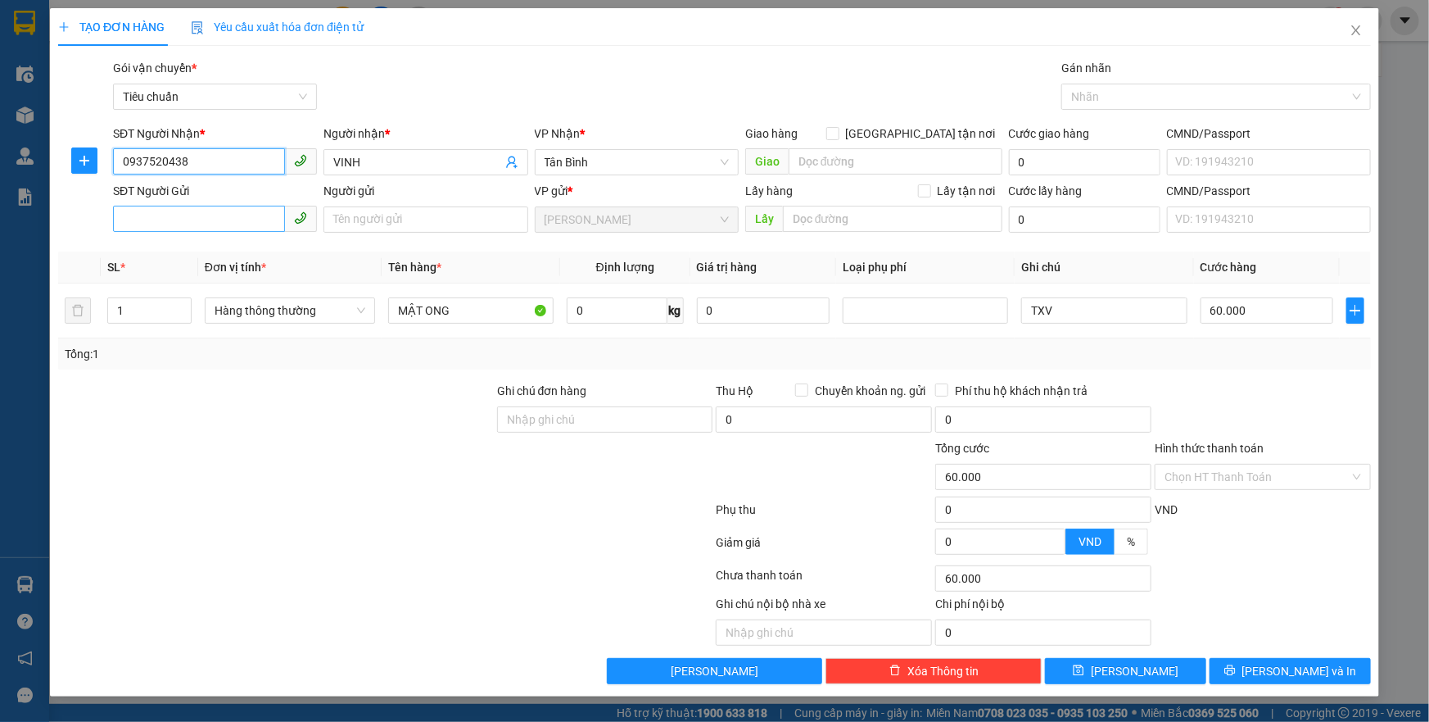
type input "0937520438"
click at [244, 226] on input "SĐT Người Gửi" at bounding box center [199, 219] width 172 height 26
click at [242, 247] on div "0947745647 - A LỢI" at bounding box center [215, 252] width 184 height 18
type input "0947745647"
type input "A LỢI"
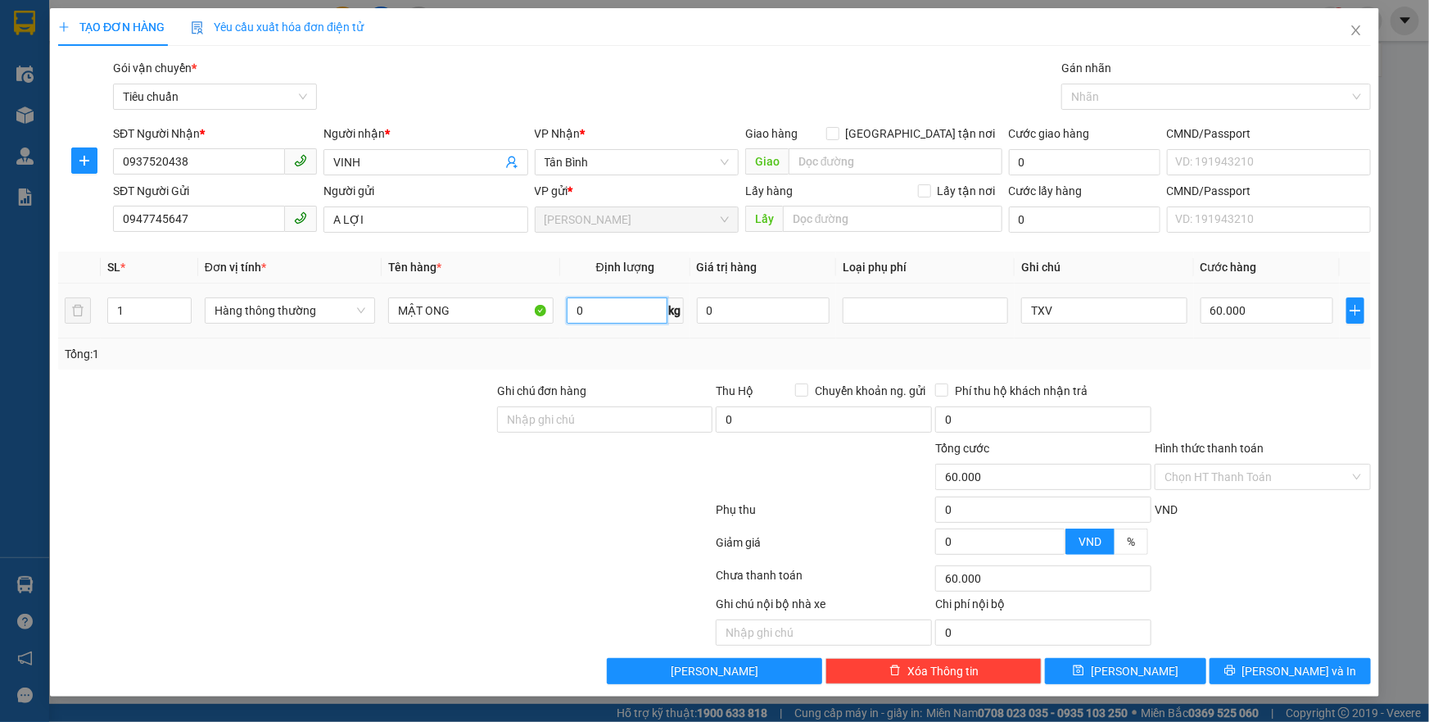
click at [610, 312] on input "0" at bounding box center [617, 310] width 101 height 26
type input "17"
click at [1261, 297] on div "60.000" at bounding box center [1268, 310] width 134 height 33
type input "55.000"
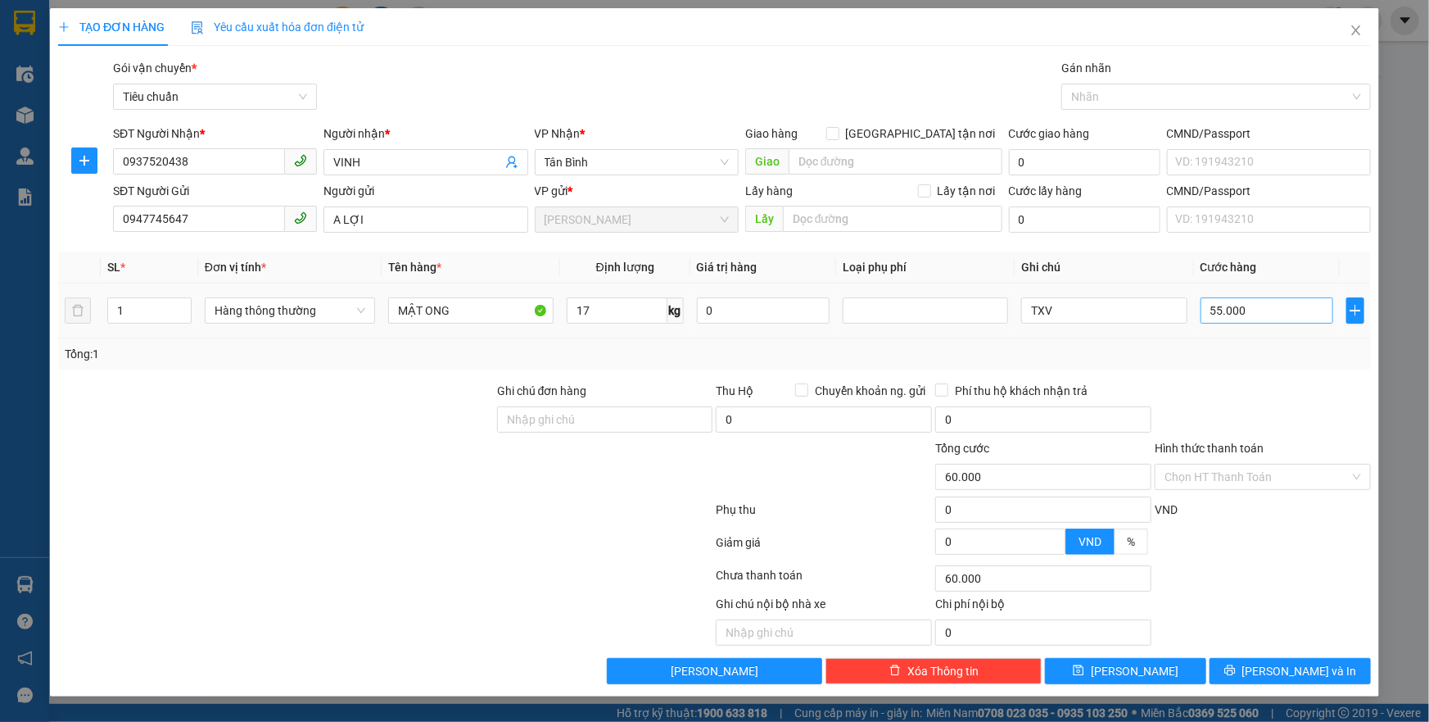
type input "55.000"
click at [1260, 315] on input "55.000" at bounding box center [1268, 310] width 134 height 26
type input "6"
type input "60"
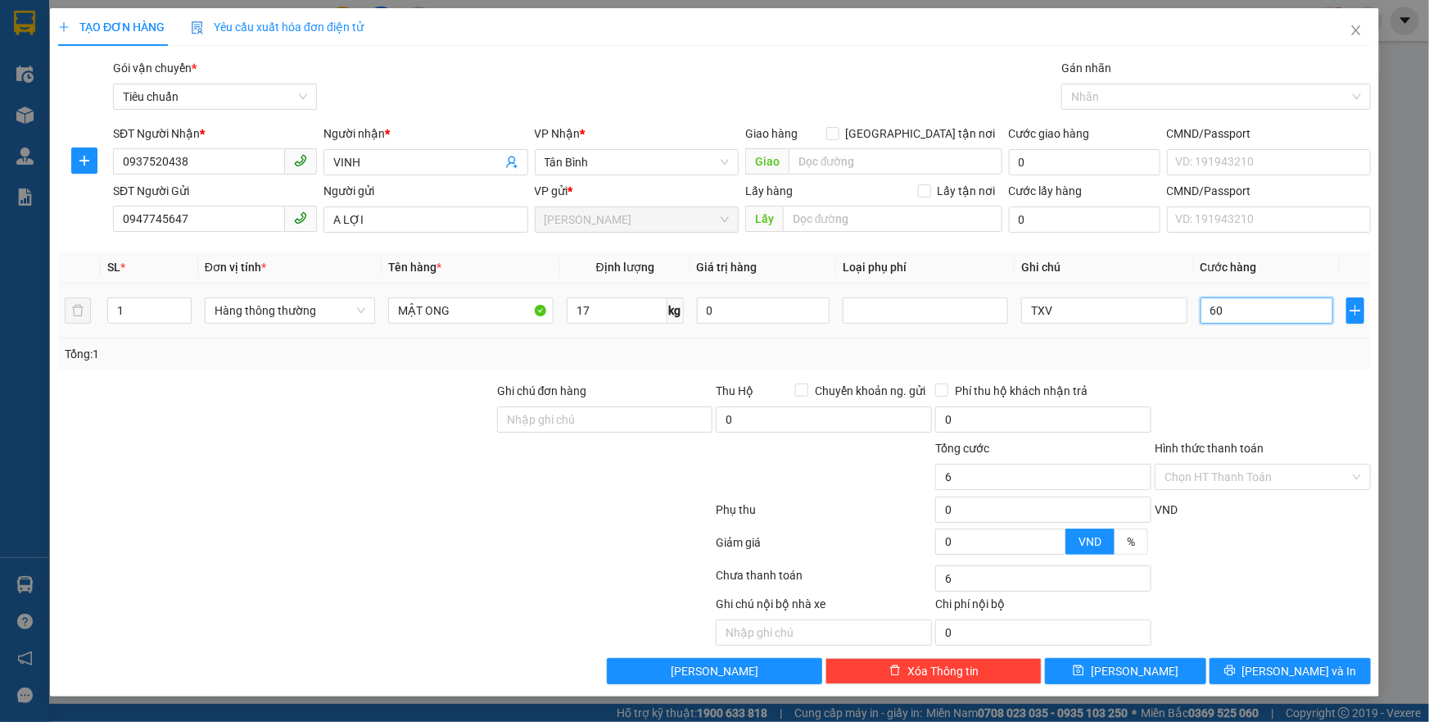
type input "60"
type input "60.000"
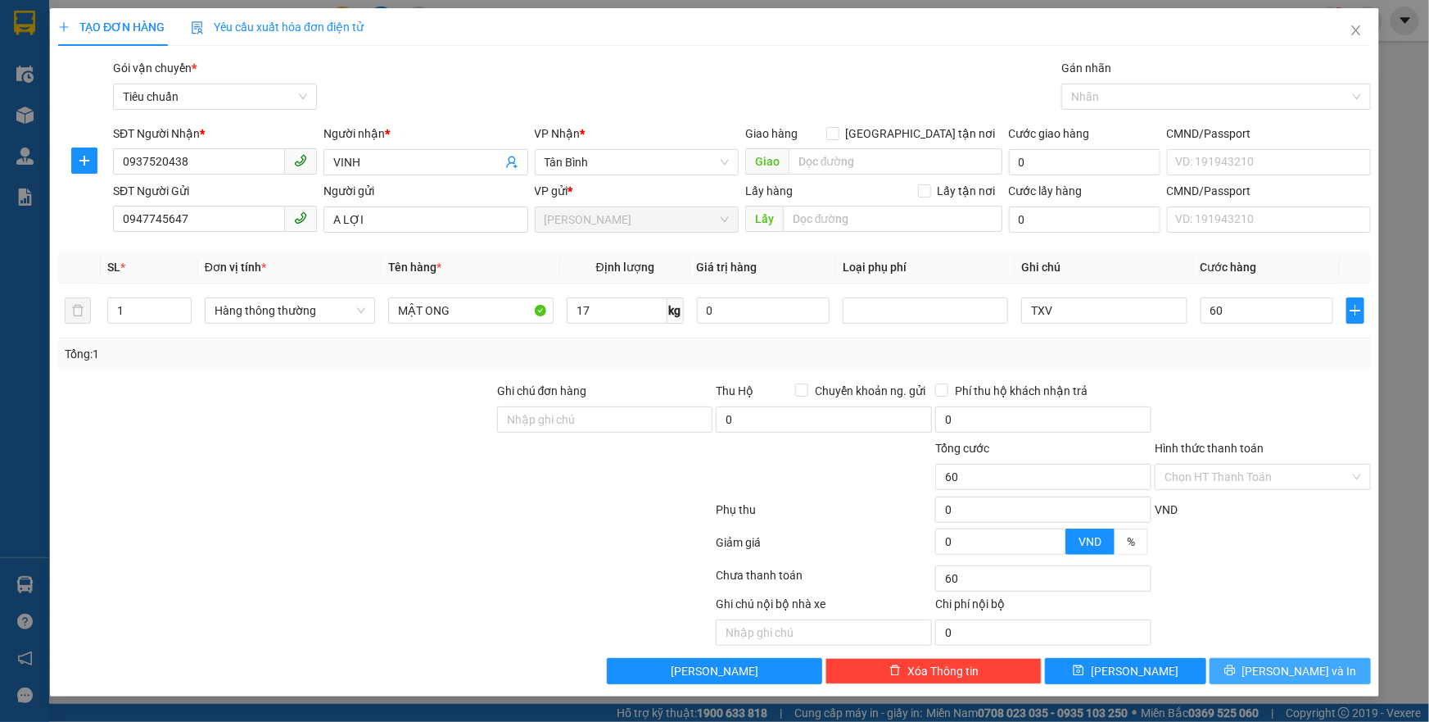
type input "60.000"
click at [1236, 668] on icon "printer" at bounding box center [1230, 669] width 11 height 11
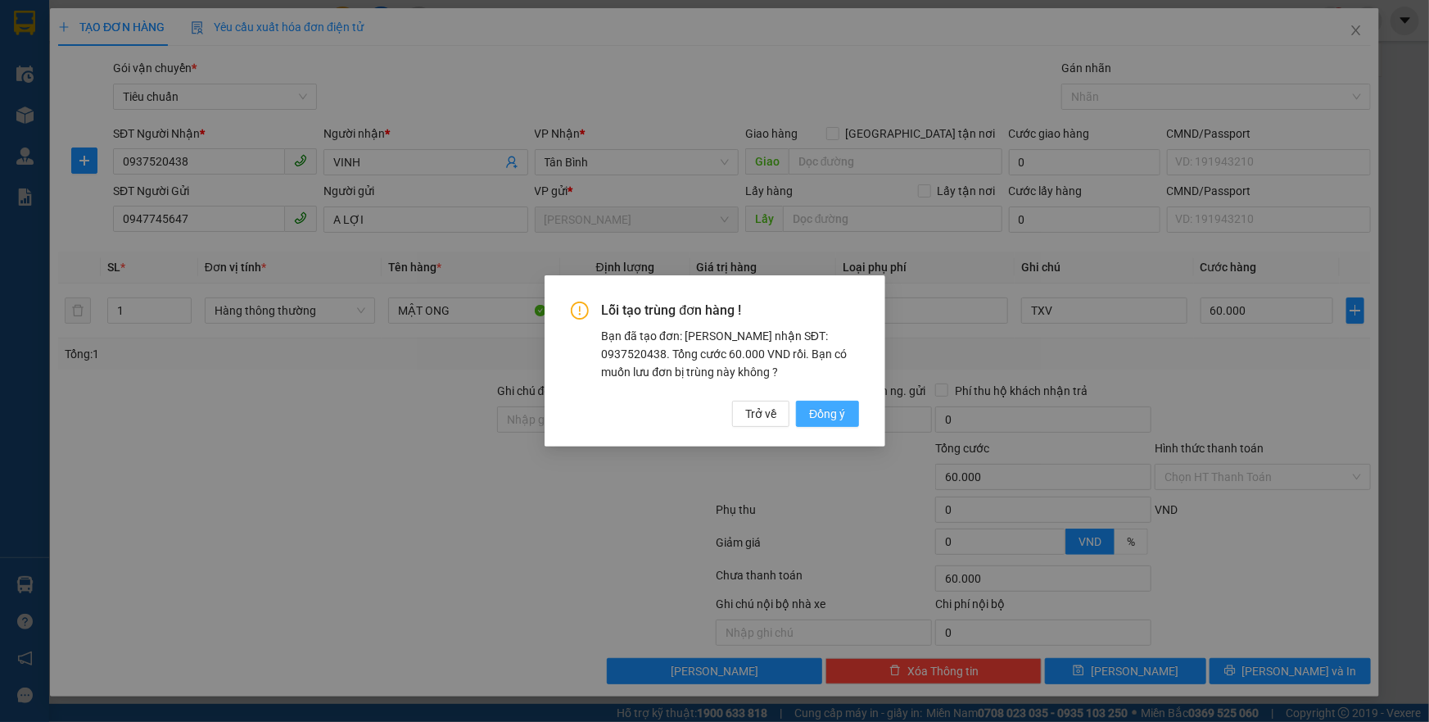
drag, startPoint x: 828, startPoint y: 414, endPoint x: 813, endPoint y: 418, distance: 15.9
click at [826, 415] on span "Đồng ý" at bounding box center [827, 414] width 36 height 18
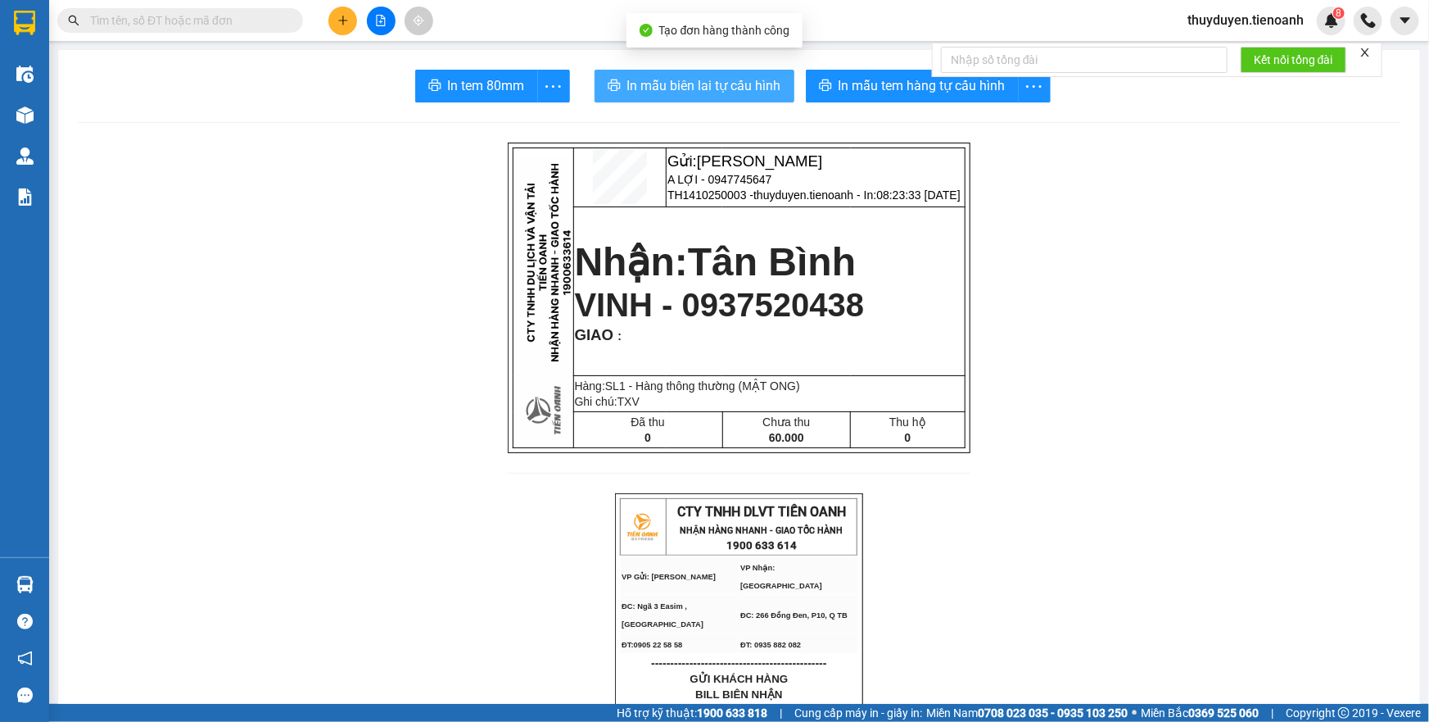
click at [720, 93] on span "In mẫu biên lai tự cấu hình" at bounding box center [704, 85] width 154 height 20
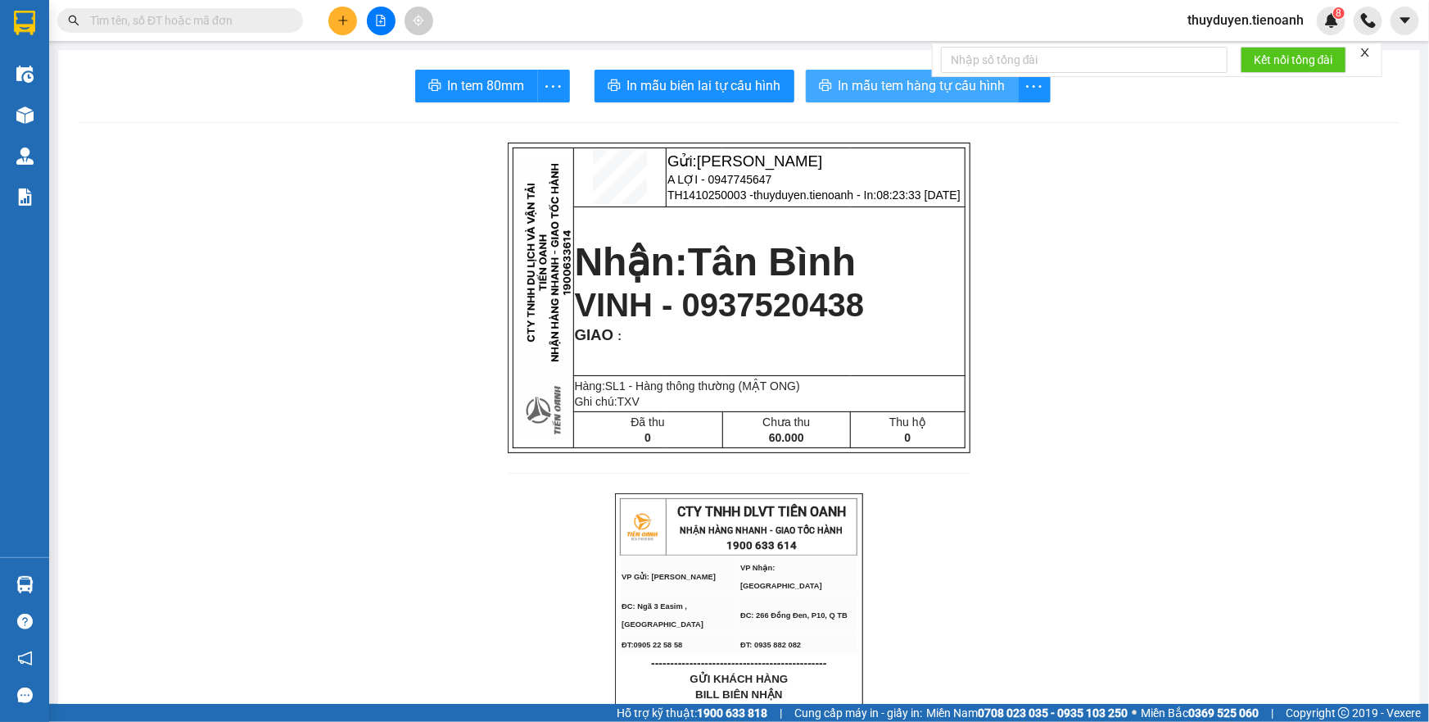
click at [954, 97] on button "In mẫu tem hàng tự cấu hình" at bounding box center [912, 86] width 213 height 33
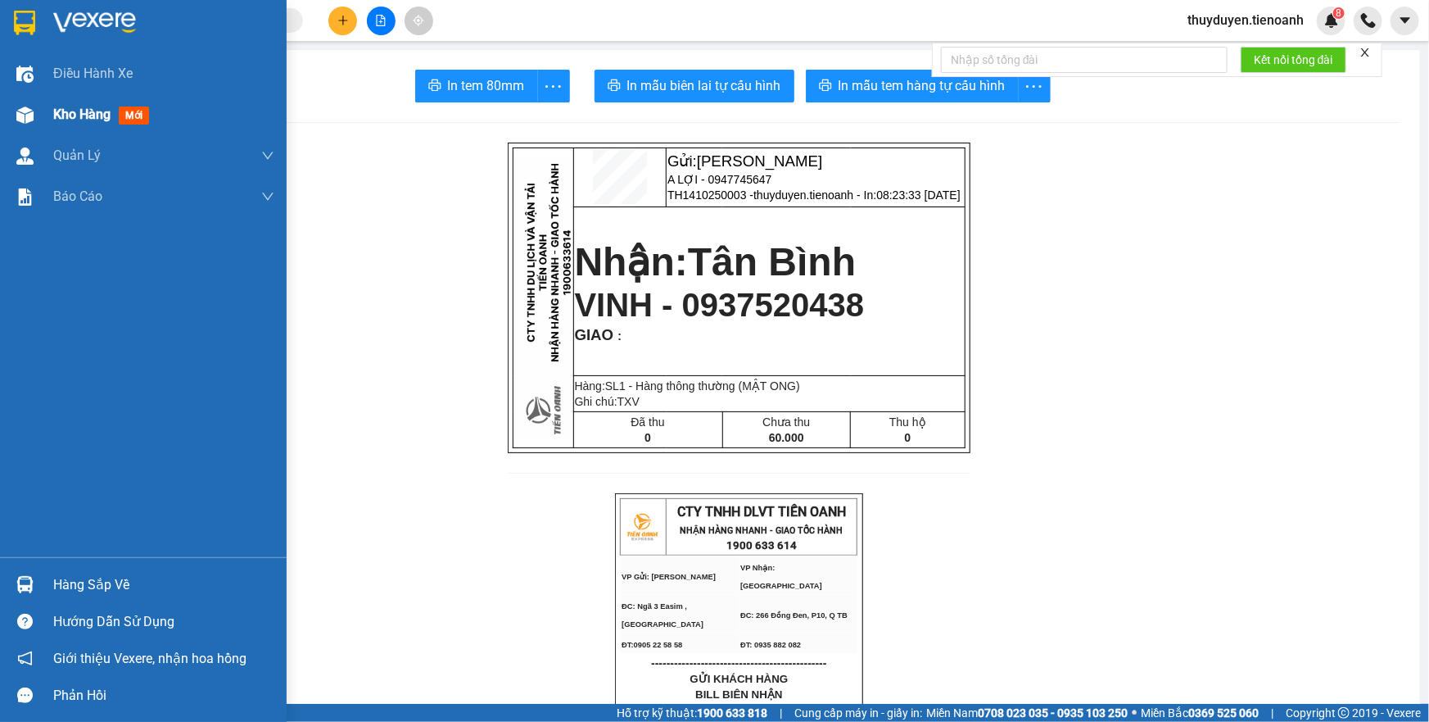
click at [91, 125] on div "Kho hàng mới" at bounding box center [163, 114] width 221 height 41
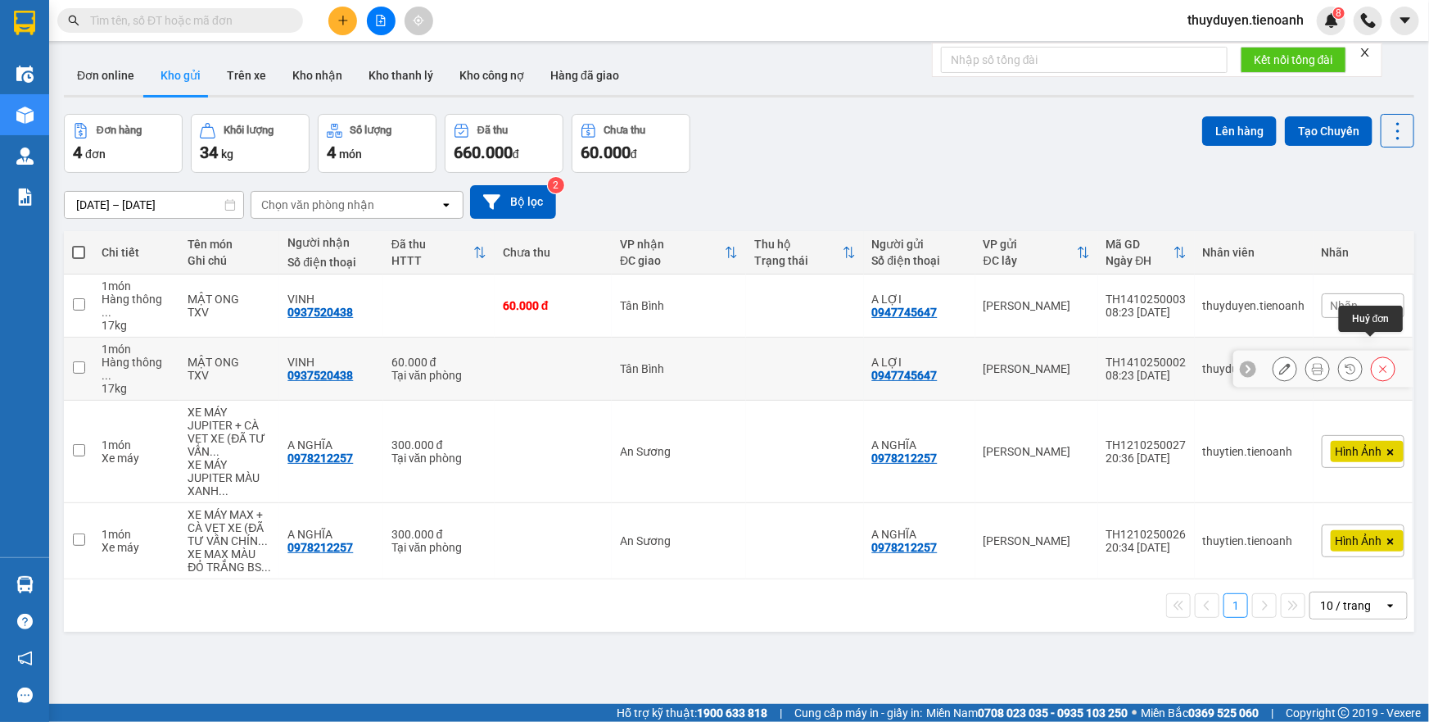
click at [1372, 355] on button at bounding box center [1383, 369] width 23 height 29
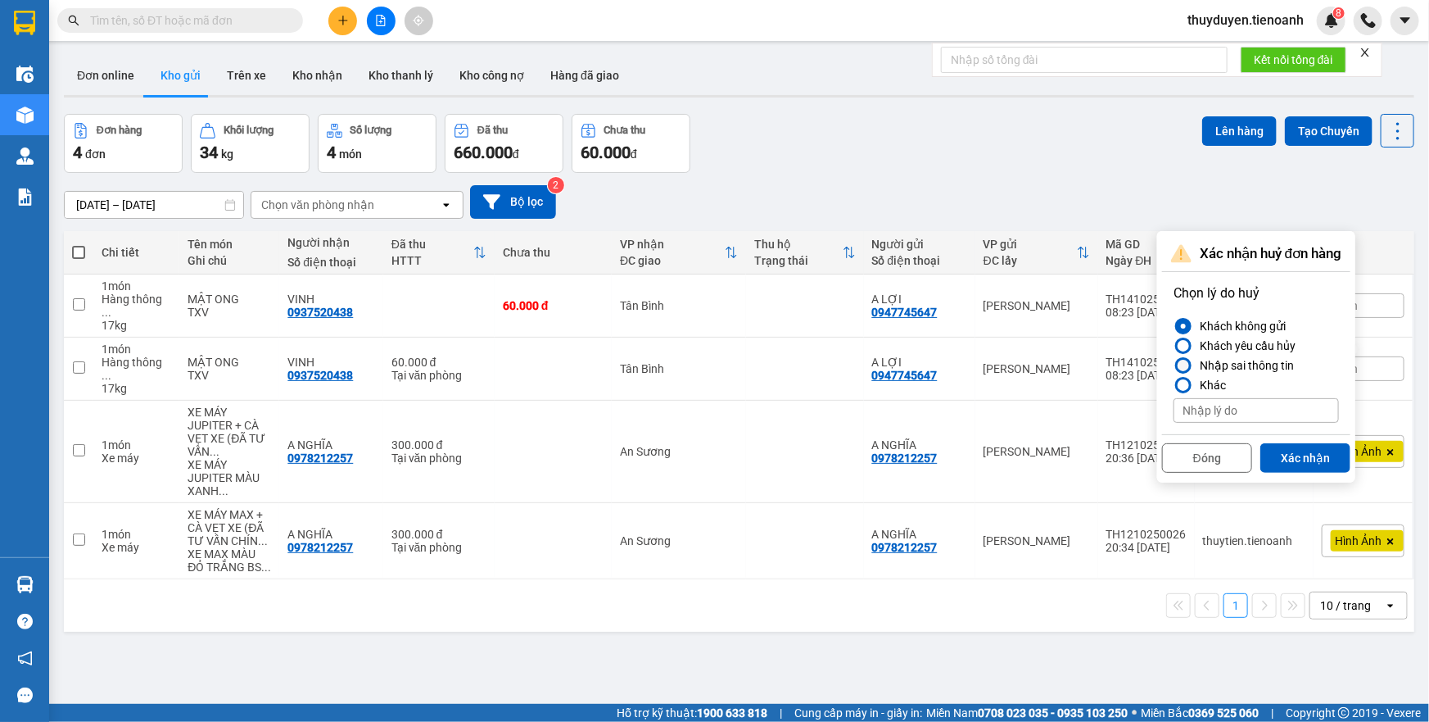
click at [1229, 364] on div "Nhập sai thông tin" at bounding box center [1243, 365] width 101 height 20
click at [1174, 365] on input "Nhập sai thông tin" at bounding box center [1174, 365] width 0 height 0
click at [1239, 412] on input at bounding box center [1256, 410] width 165 height 25
click at [1247, 370] on div "Nhập sai thông tin" at bounding box center [1243, 365] width 101 height 20
click at [1174, 365] on input "Nhập sai thông tin" at bounding box center [1174, 365] width 0 height 0
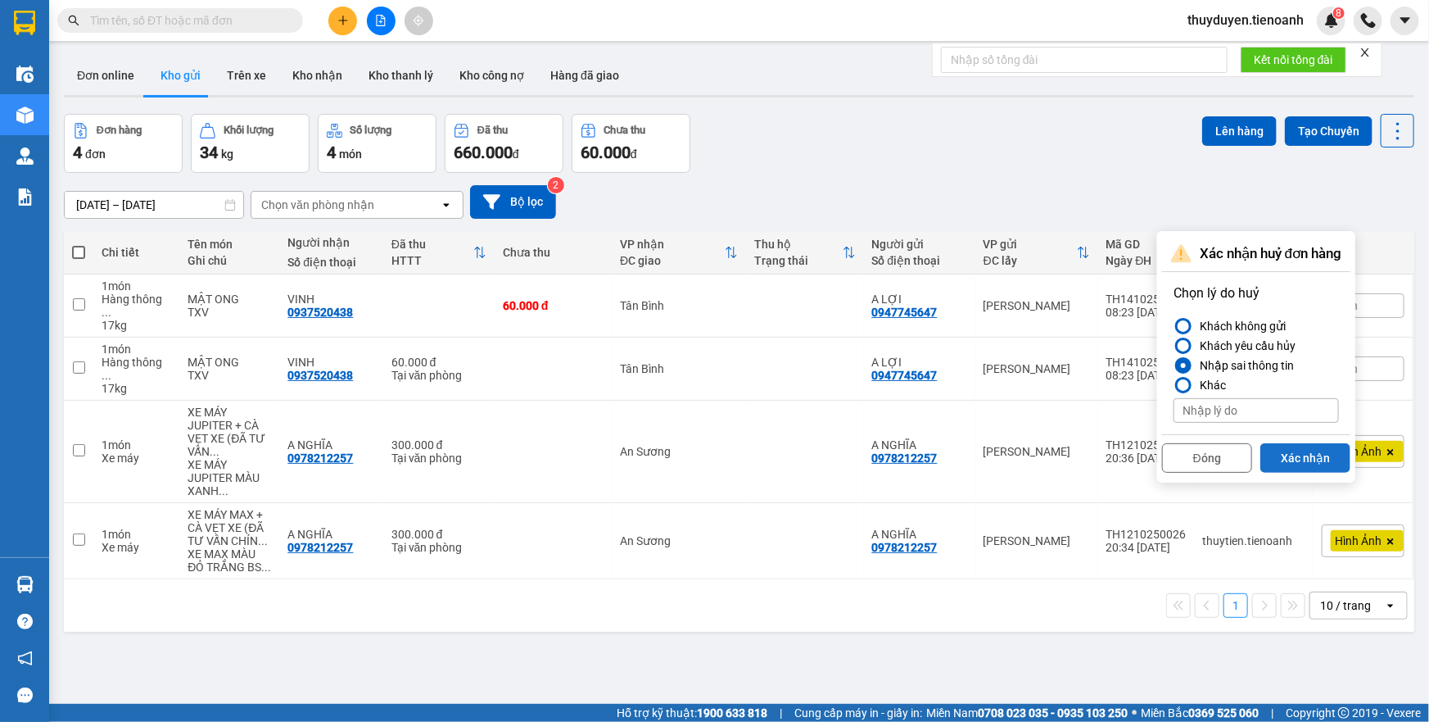
click at [1276, 462] on button "Xác nhận" at bounding box center [1306, 457] width 90 height 29
